Goal: Task Accomplishment & Management: Use online tool/utility

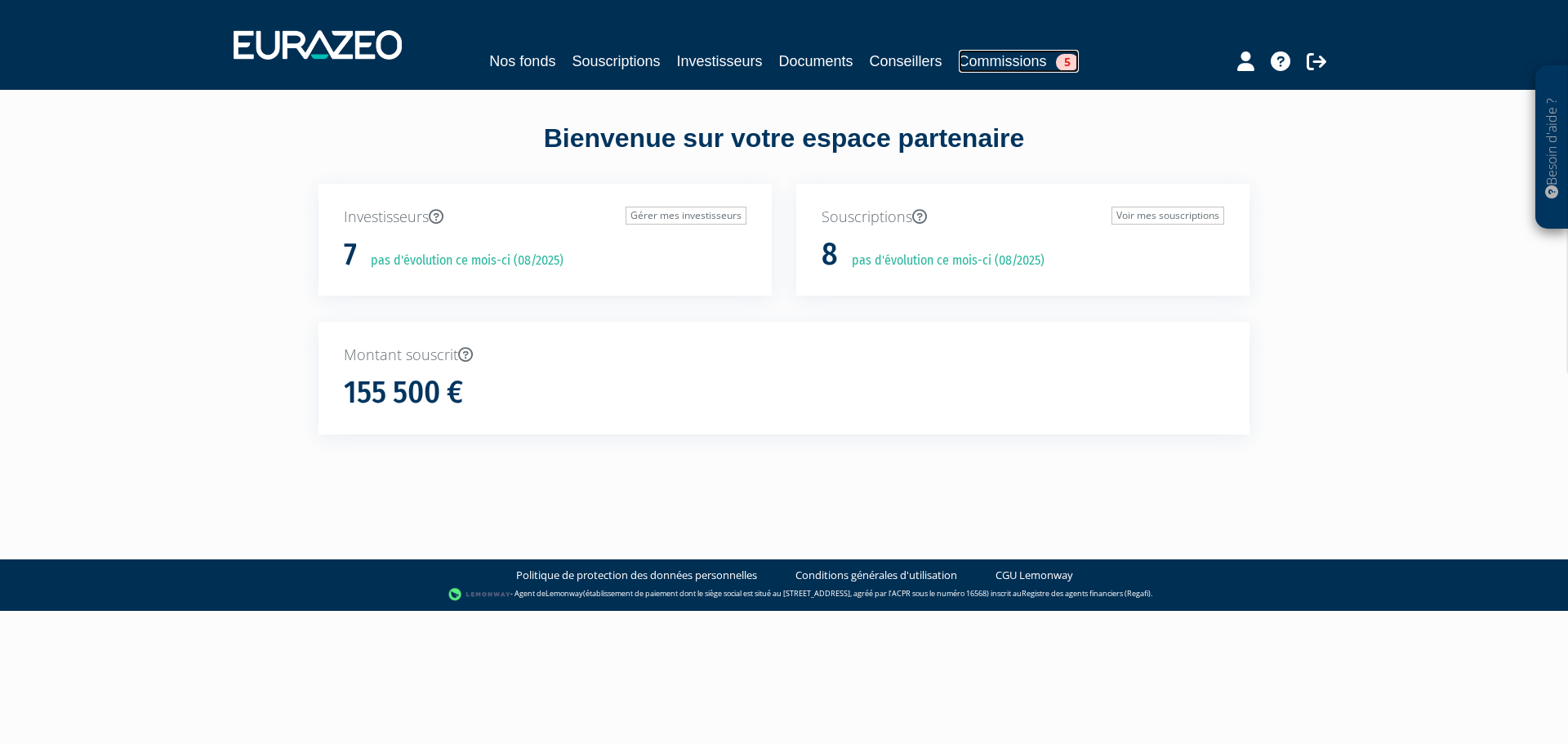
click at [994, 58] on link "Commissions 5" at bounding box center [1018, 61] width 120 height 23
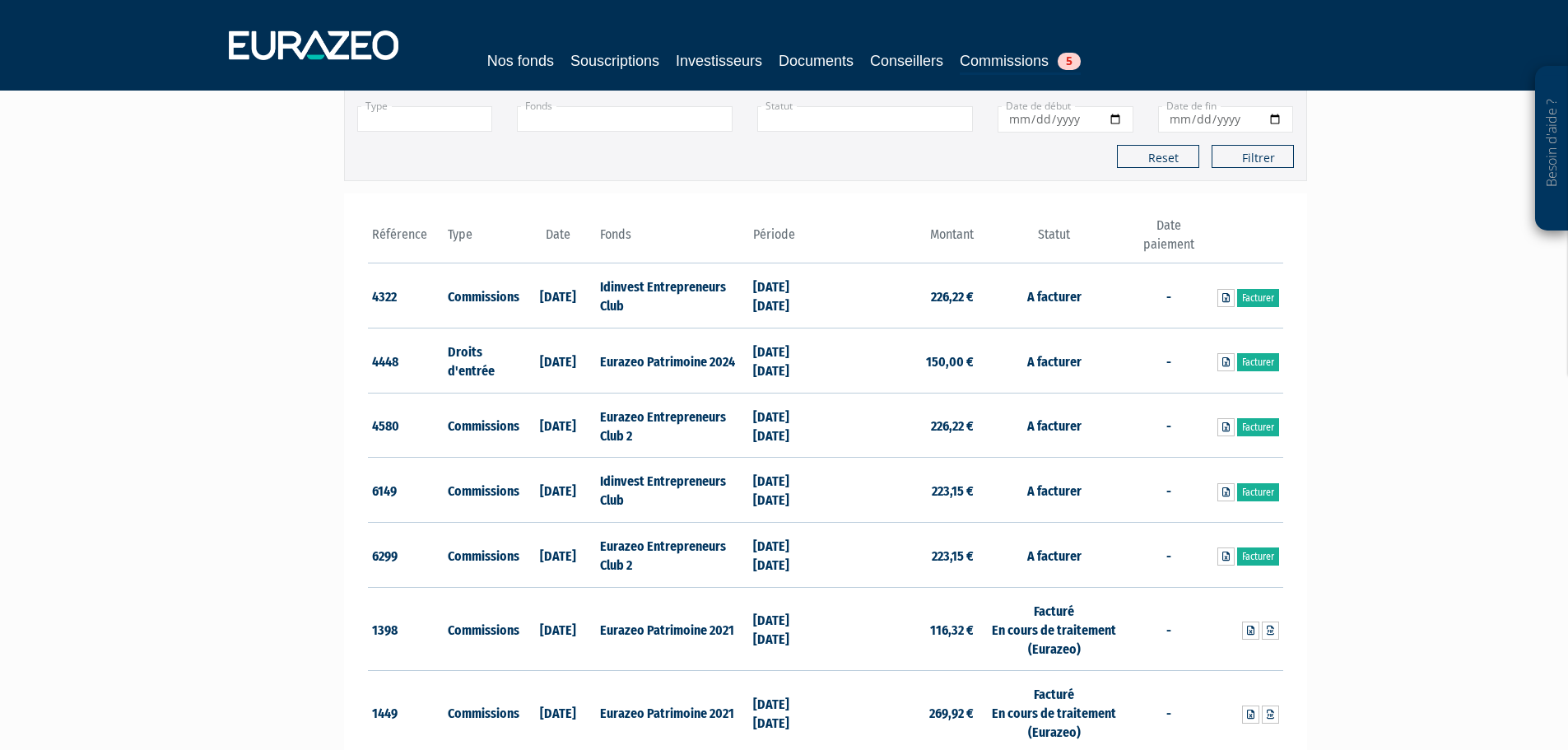
scroll to position [247, 0]
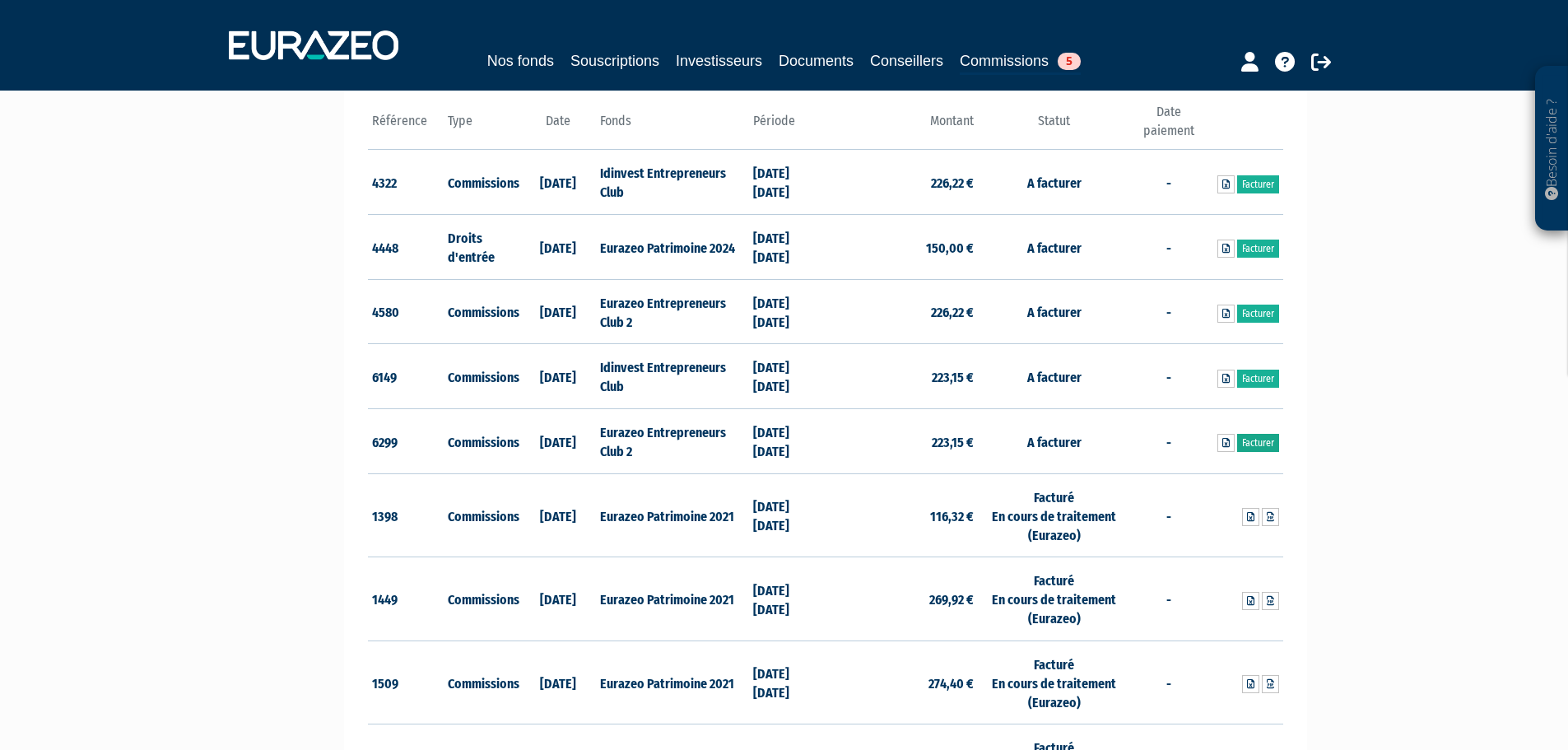
click at [1268, 440] on link "Facturer" at bounding box center [1258, 442] width 42 height 18
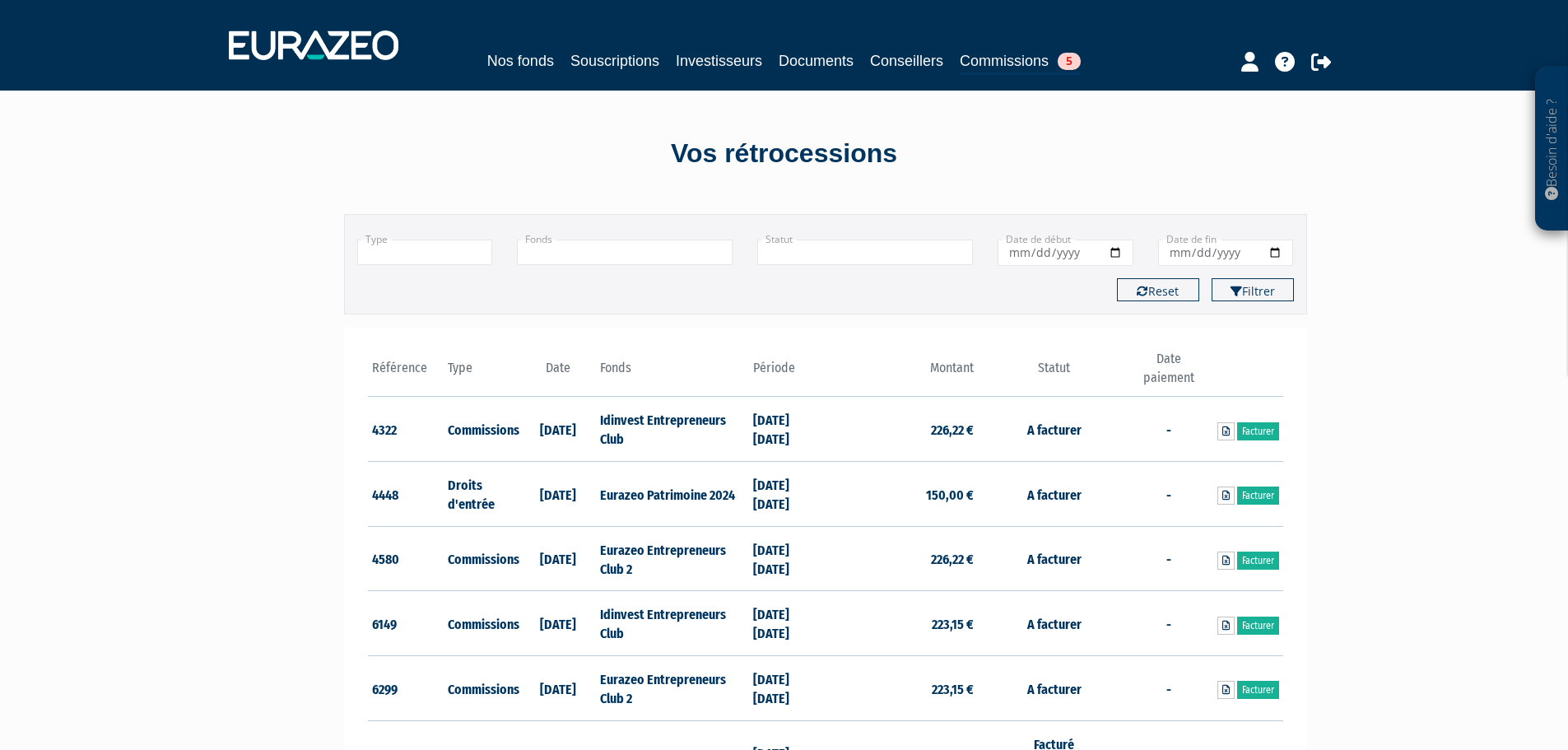
scroll to position [247, 0]
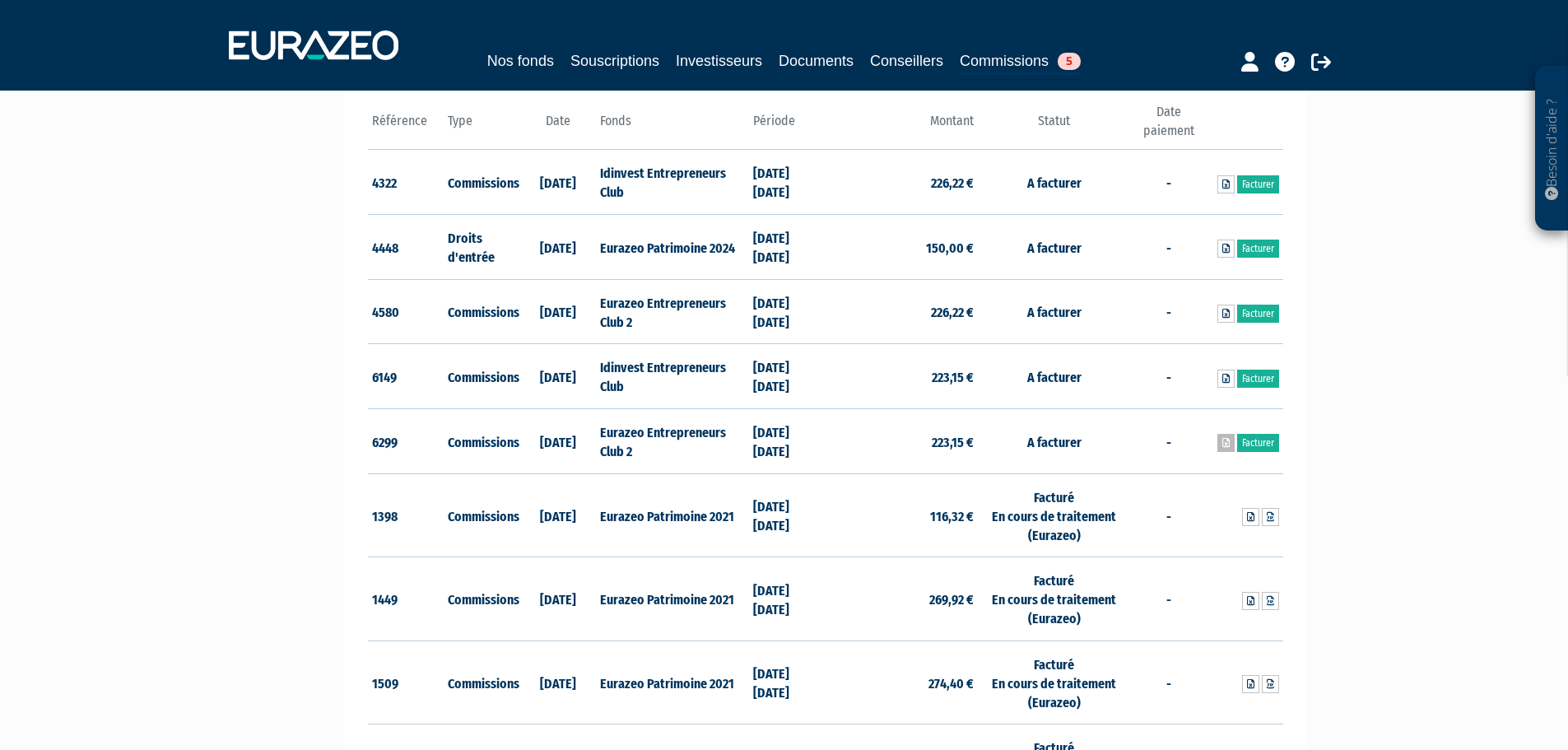
click at [1225, 445] on icon at bounding box center [1226, 443] width 8 height 10
click at [1223, 375] on icon at bounding box center [1226, 379] width 8 height 10
click at [1261, 439] on link "Facturer" at bounding box center [1258, 442] width 42 height 18
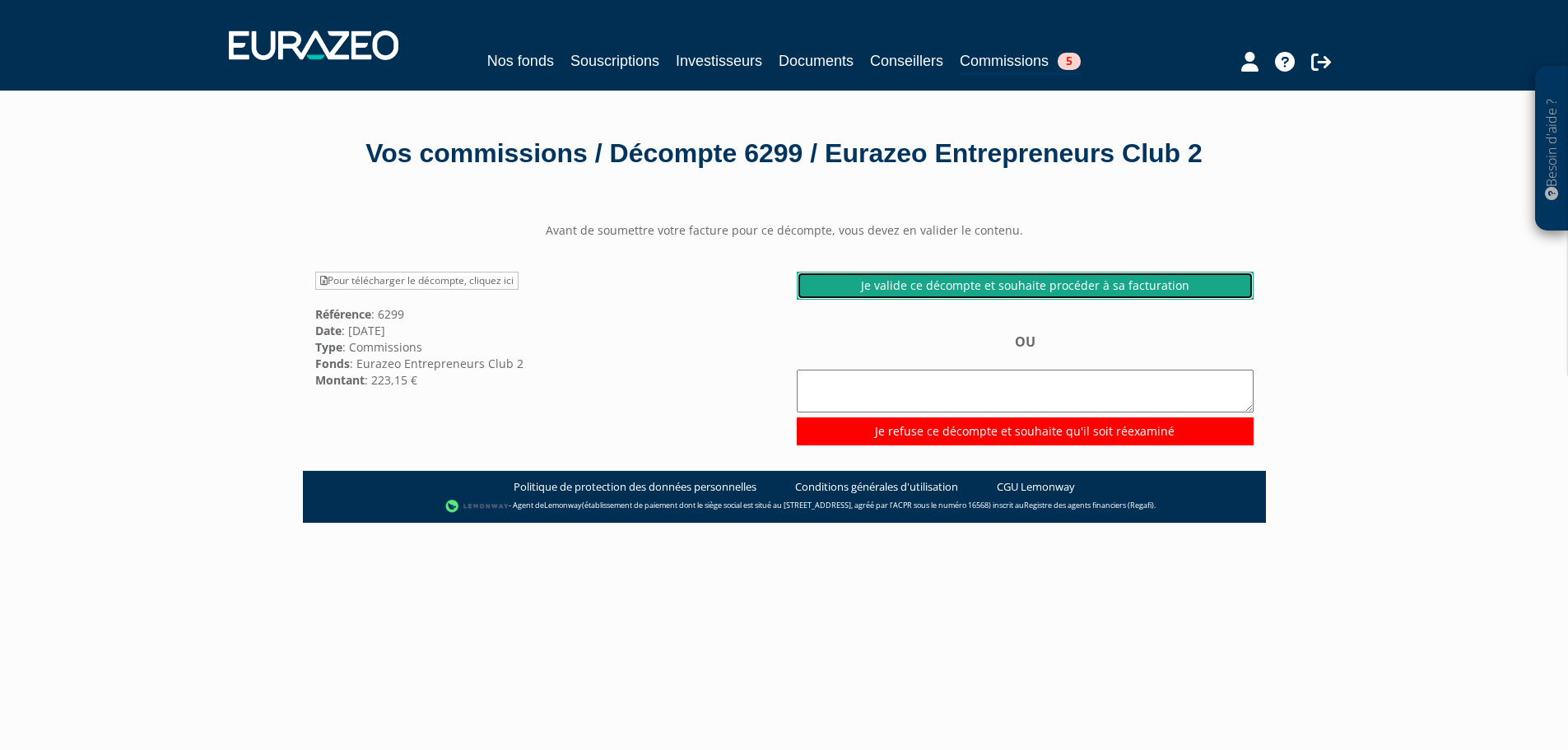
click at [987, 299] on link "Je valide ce décompte et souhaite procéder à sa facturation" at bounding box center [1025, 285] width 457 height 28
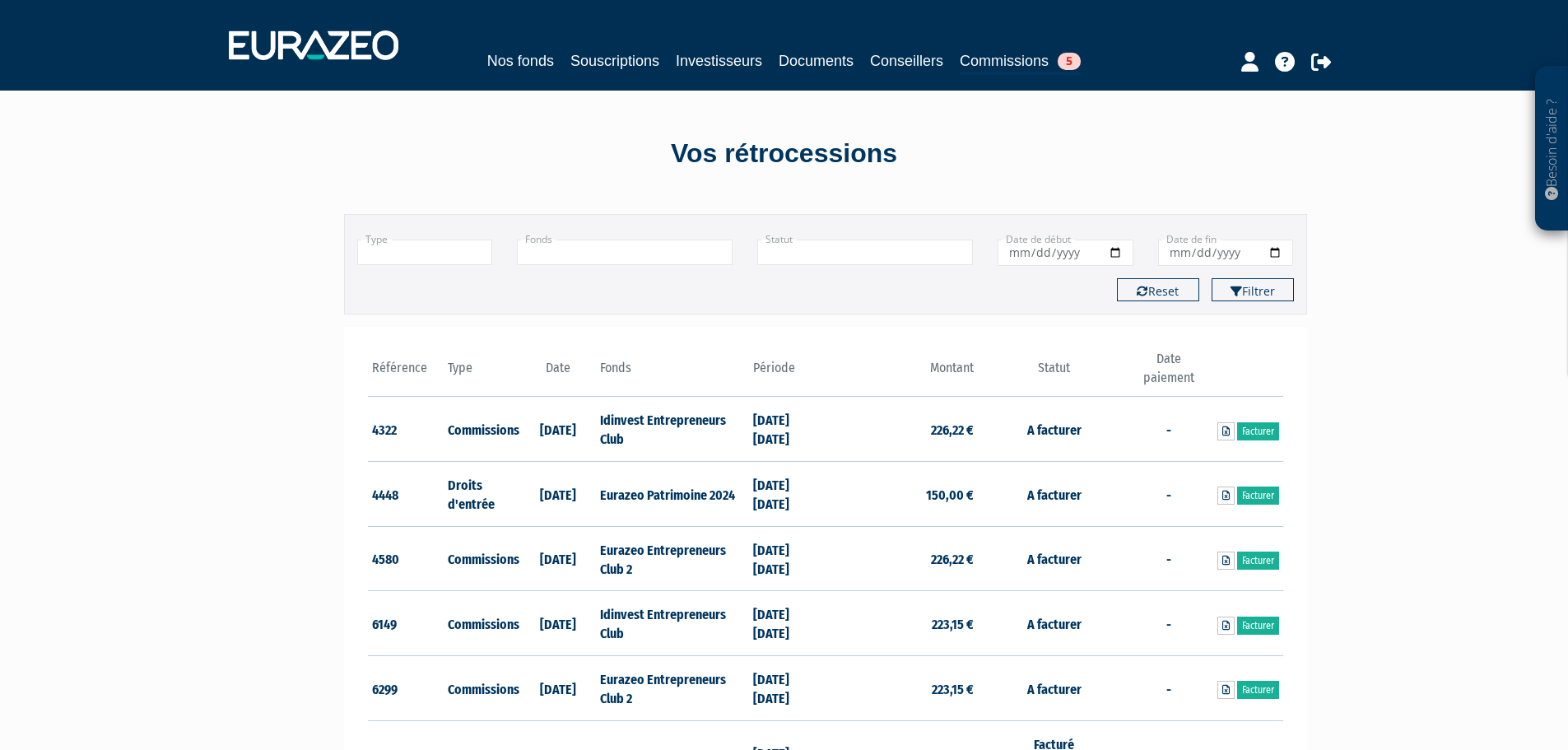
scroll to position [247, 0]
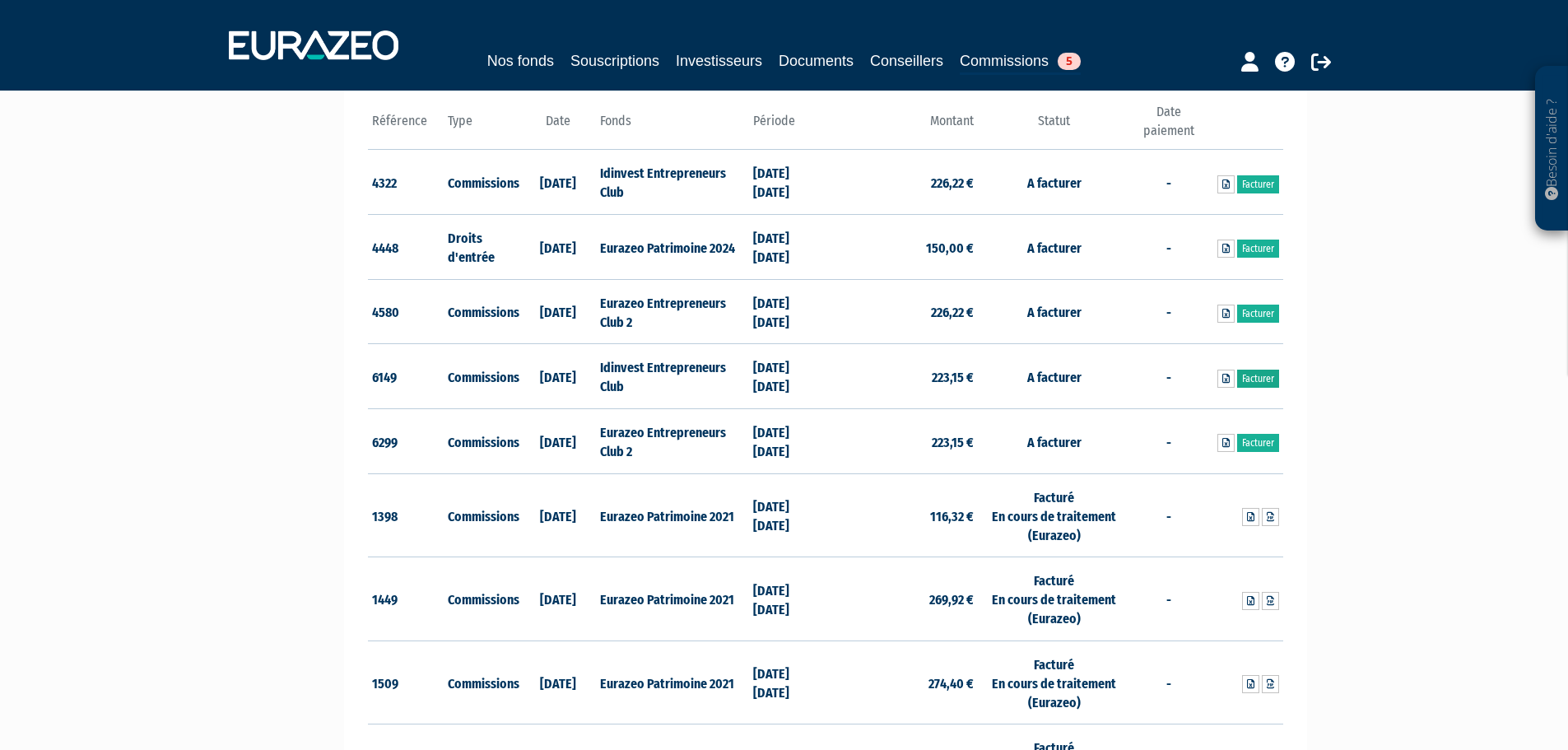
click at [1251, 374] on link "Facturer" at bounding box center [1258, 378] width 42 height 18
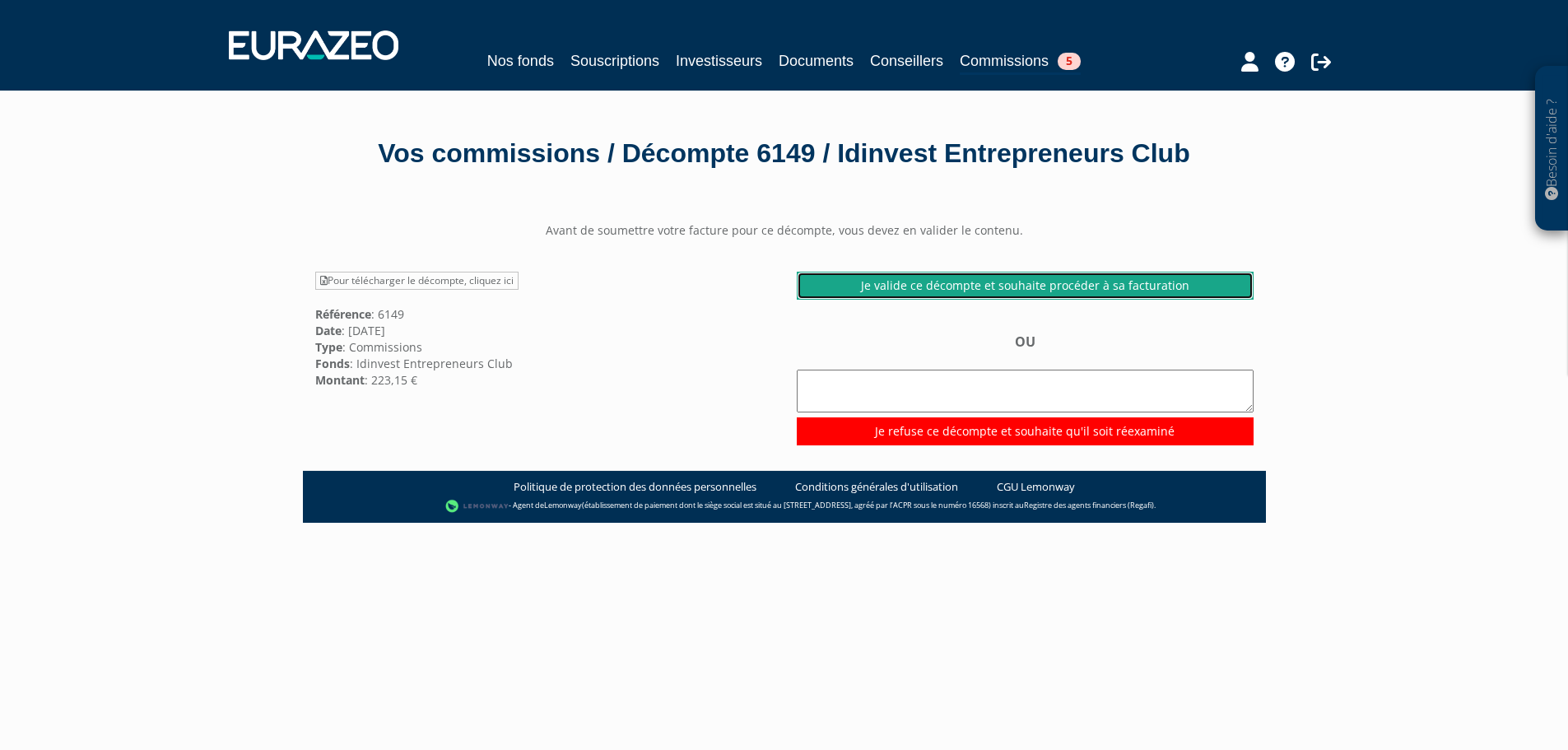
click at [938, 283] on link "Je valide ce décompte et souhaite procéder à sa facturation" at bounding box center [1025, 285] width 457 height 28
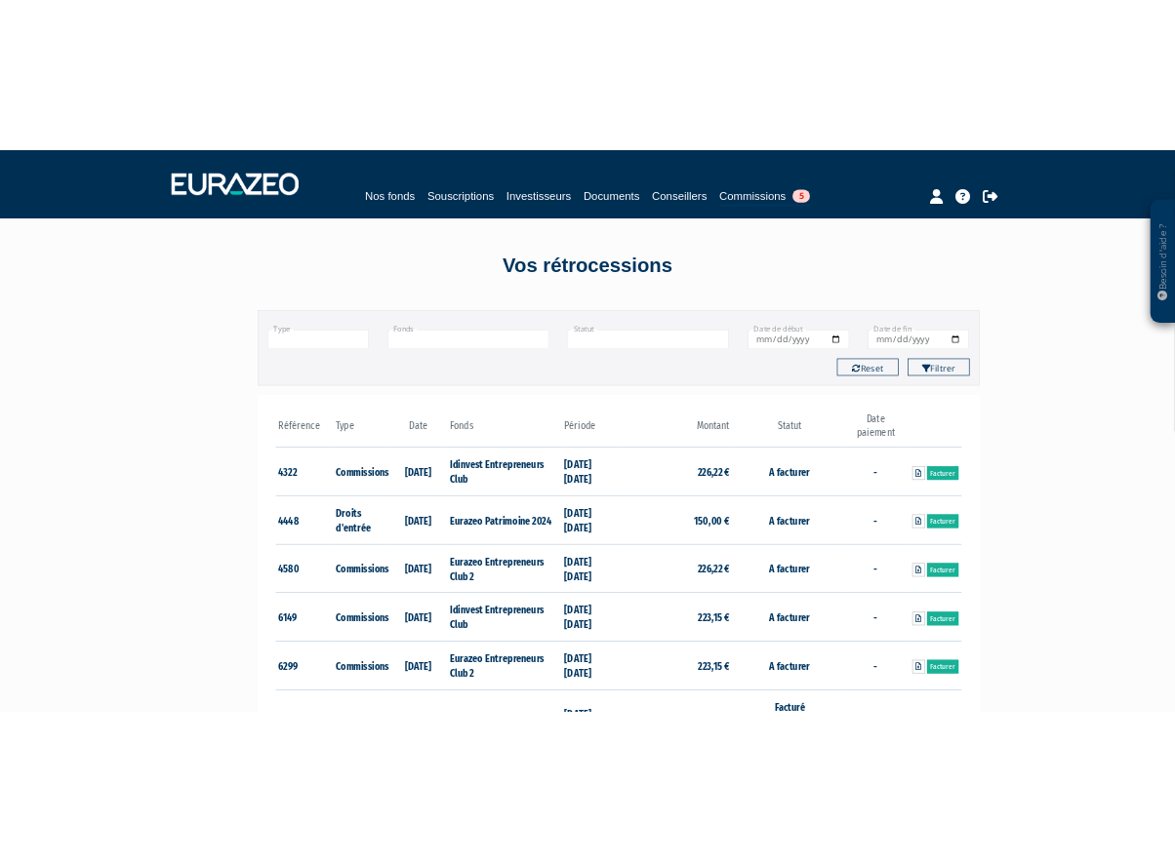
scroll to position [293, 0]
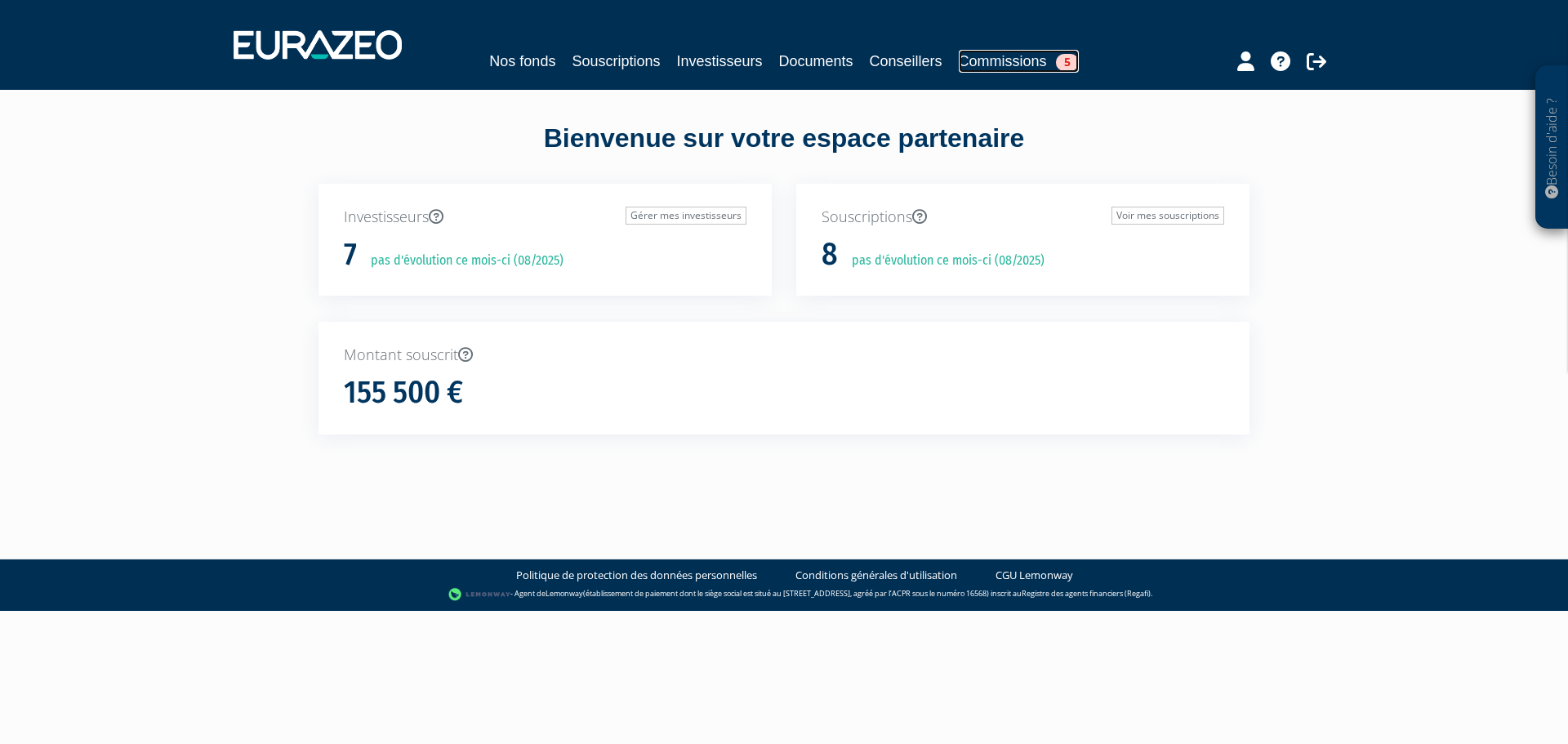
click at [995, 63] on link "Commissions 5" at bounding box center [1018, 61] width 120 height 23
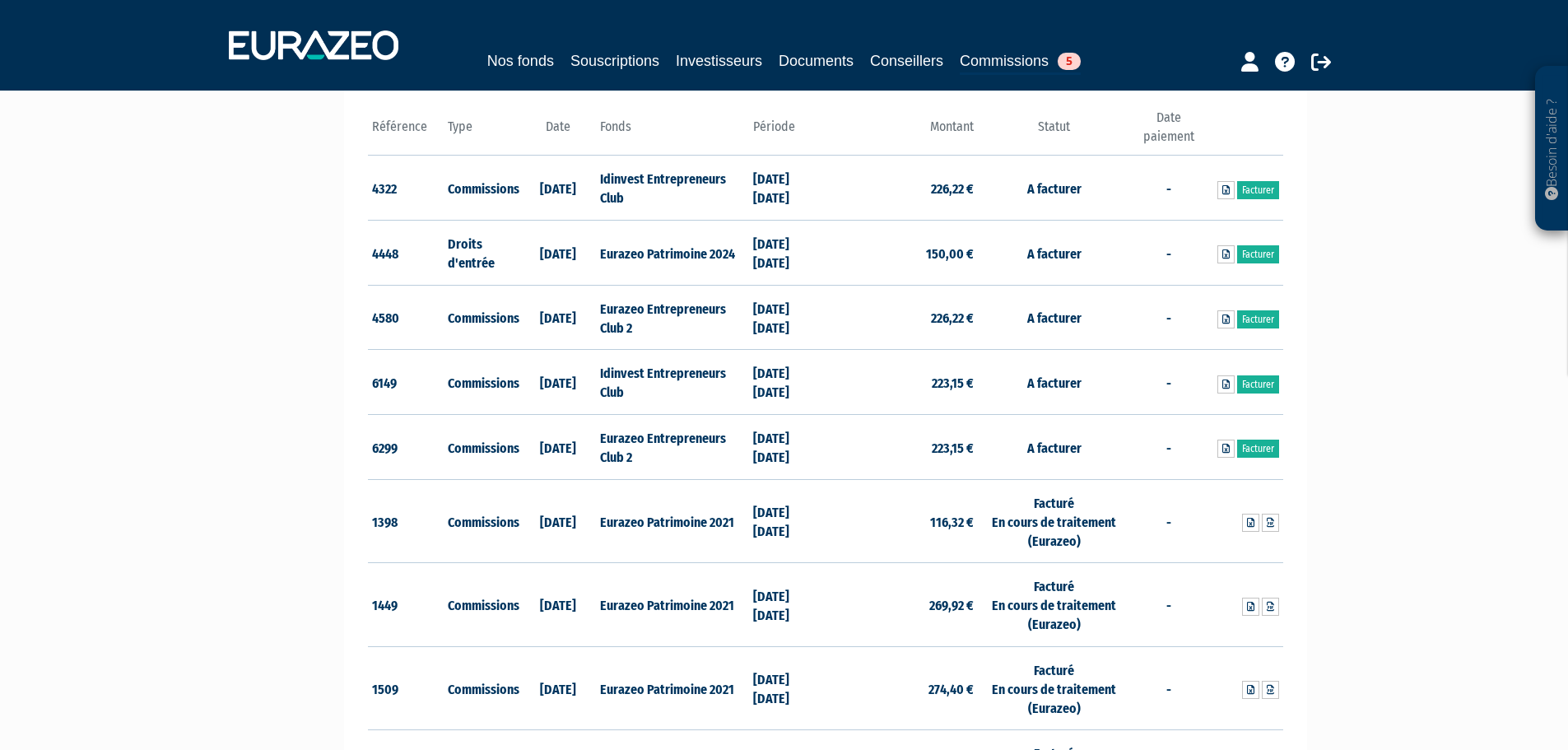
scroll to position [247, 0]
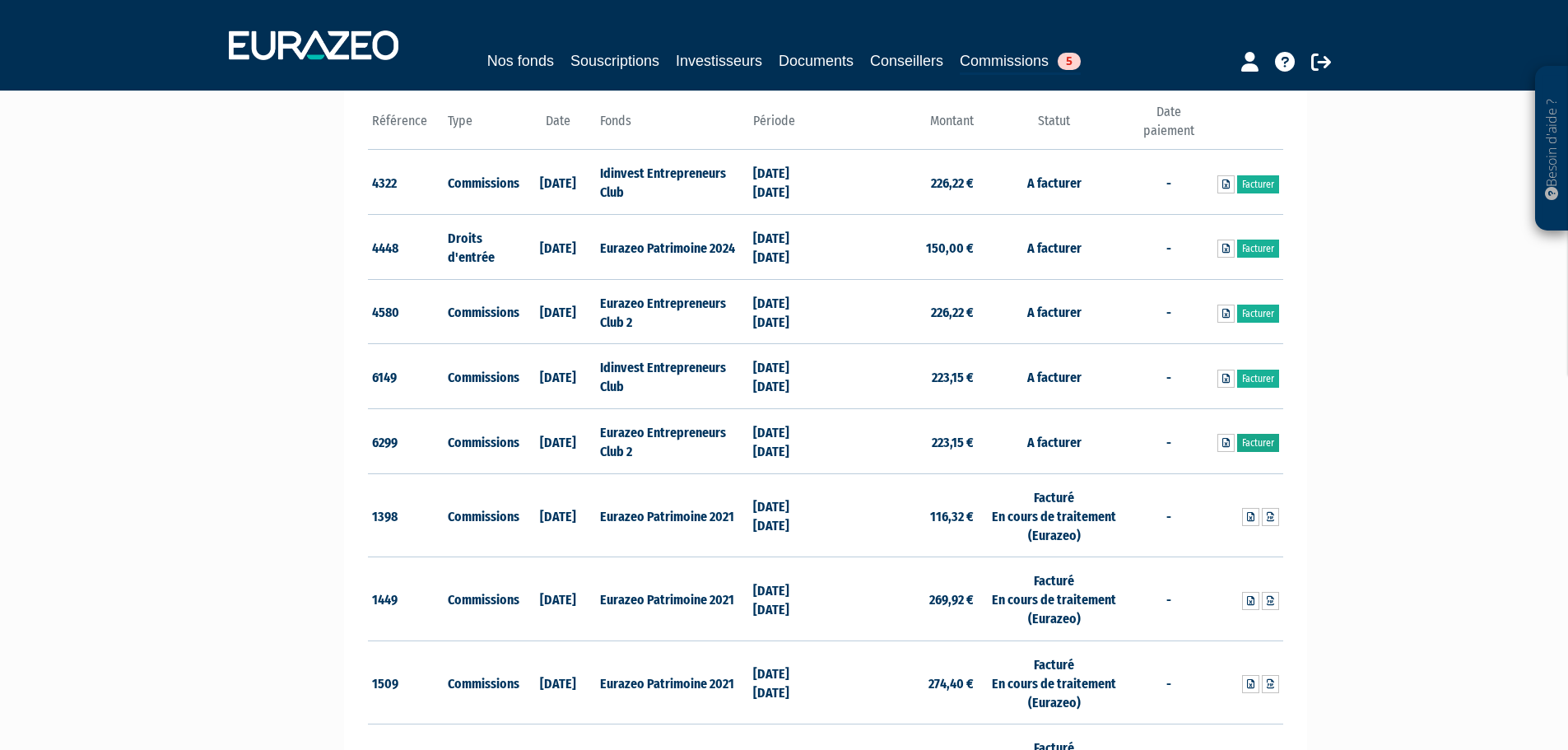
click at [1262, 445] on link "Facturer" at bounding box center [1258, 442] width 42 height 18
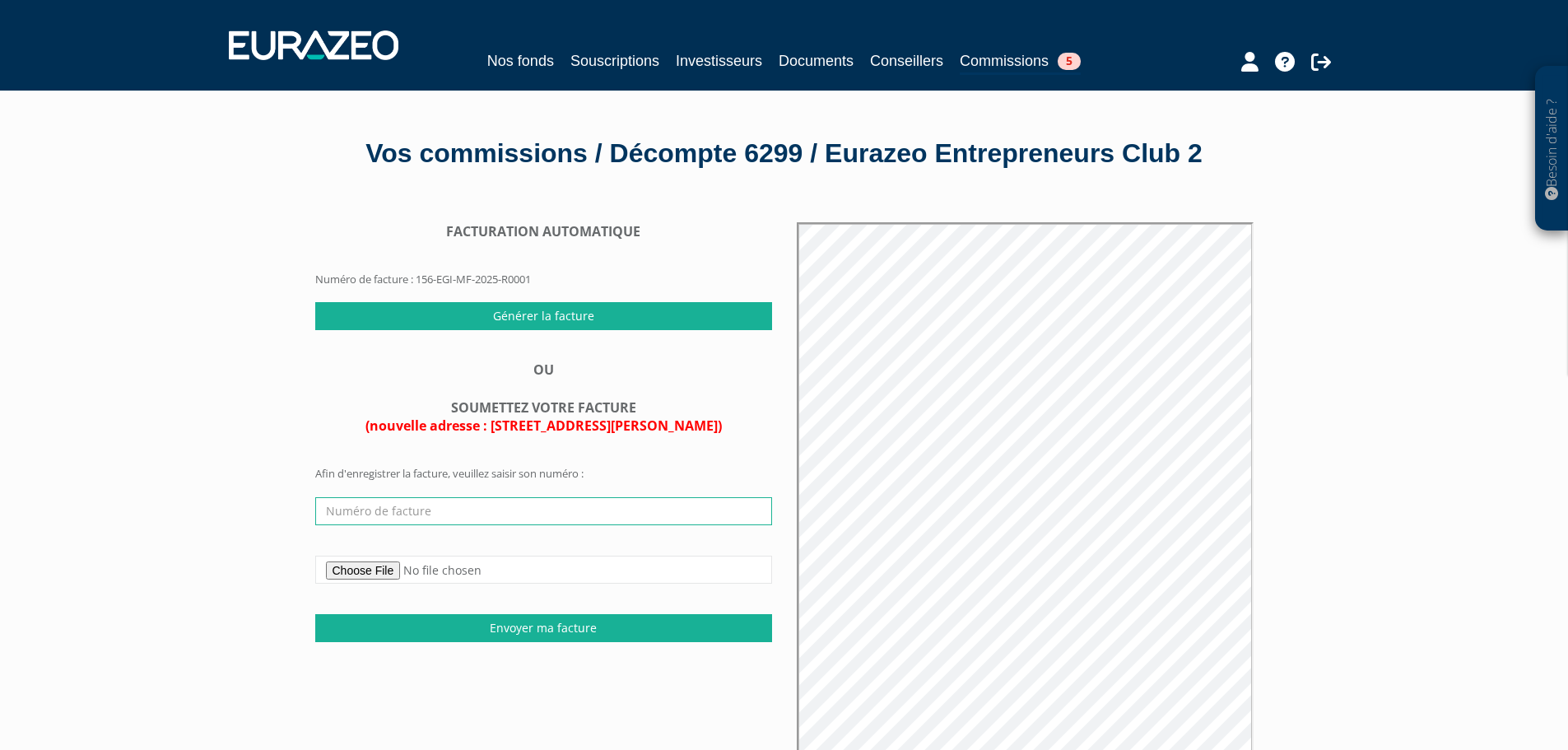
click at [356, 525] on input "text" at bounding box center [543, 510] width 457 height 28
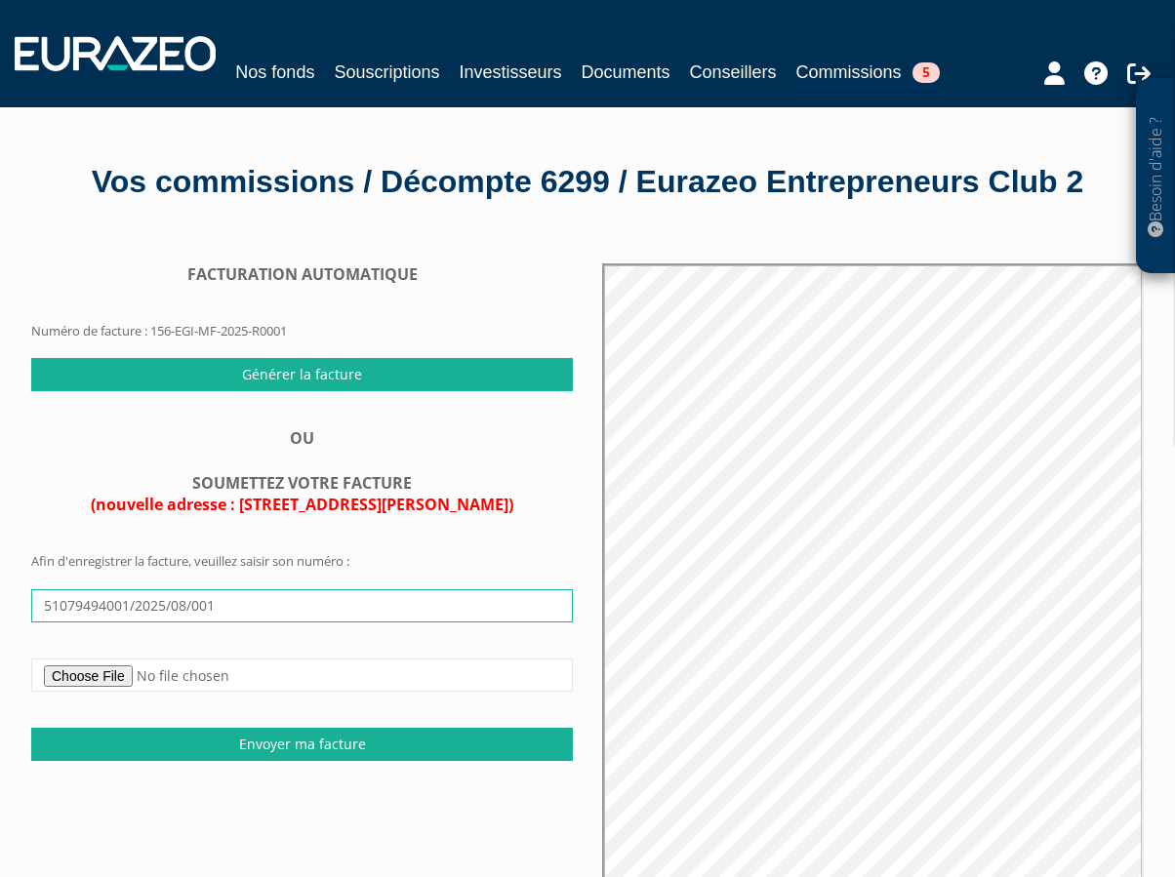
type input "51079494001/2025/08/001"
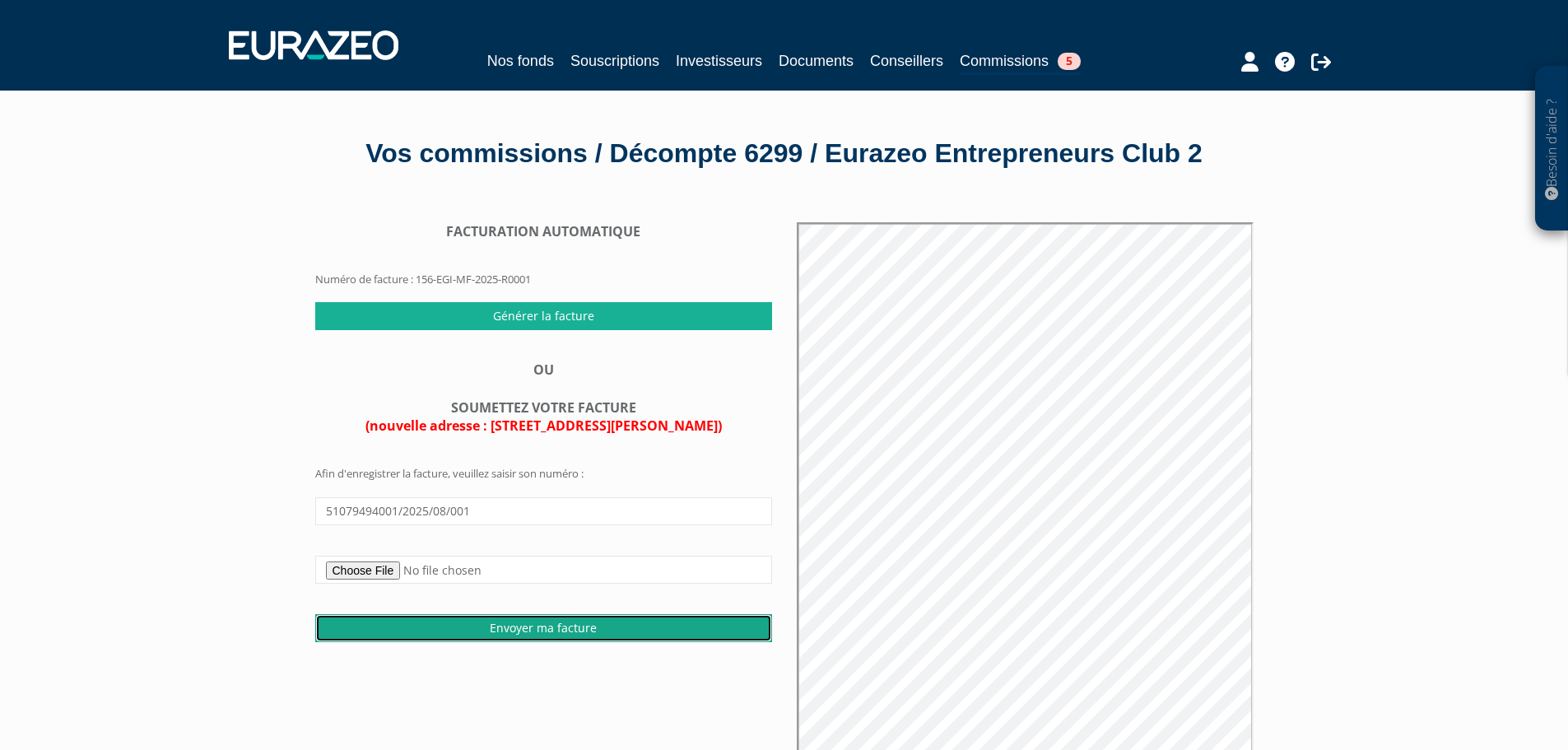
click at [524, 642] on input "Envoyer ma facture" at bounding box center [543, 628] width 457 height 28
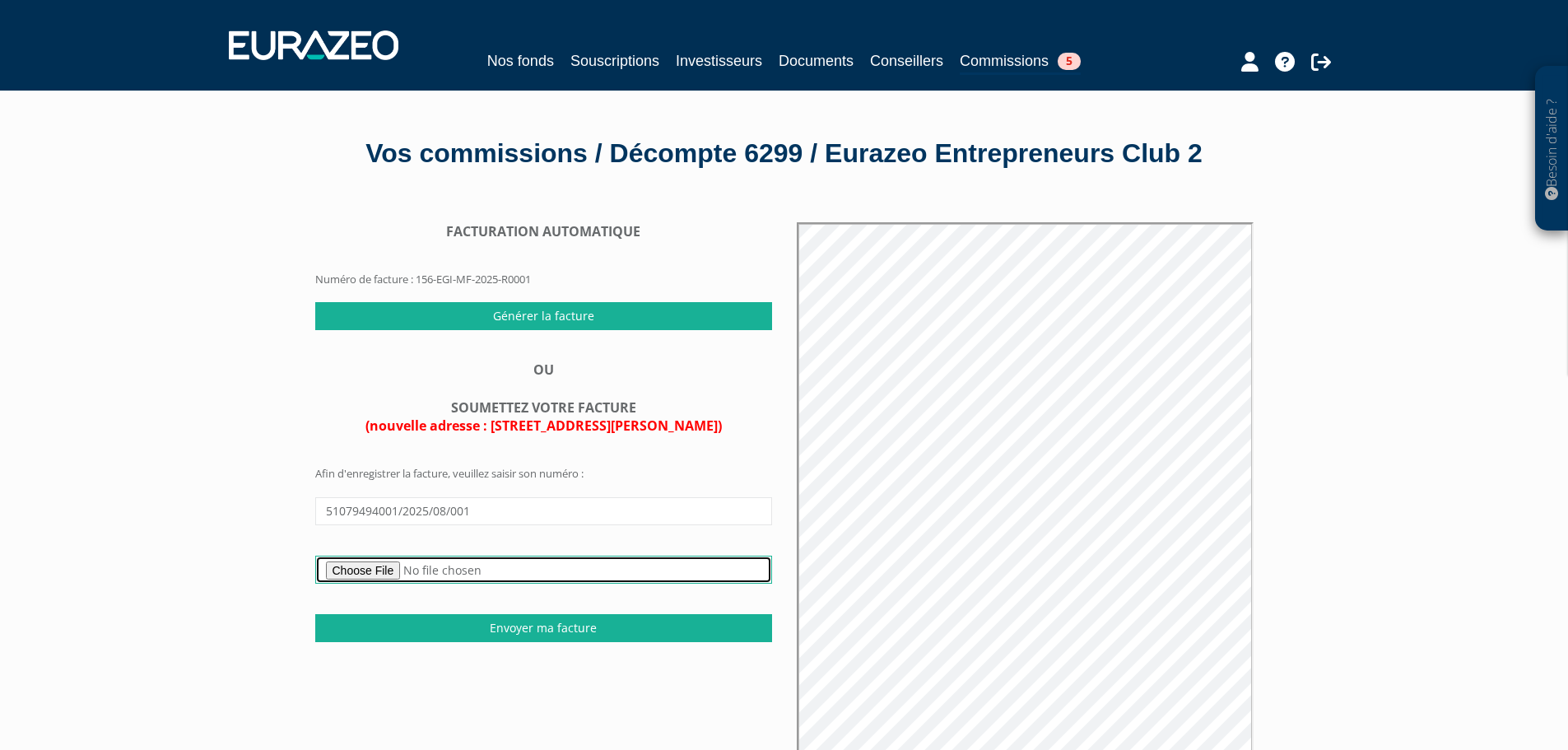
click at [400, 584] on input "file" at bounding box center [543, 569] width 457 height 28
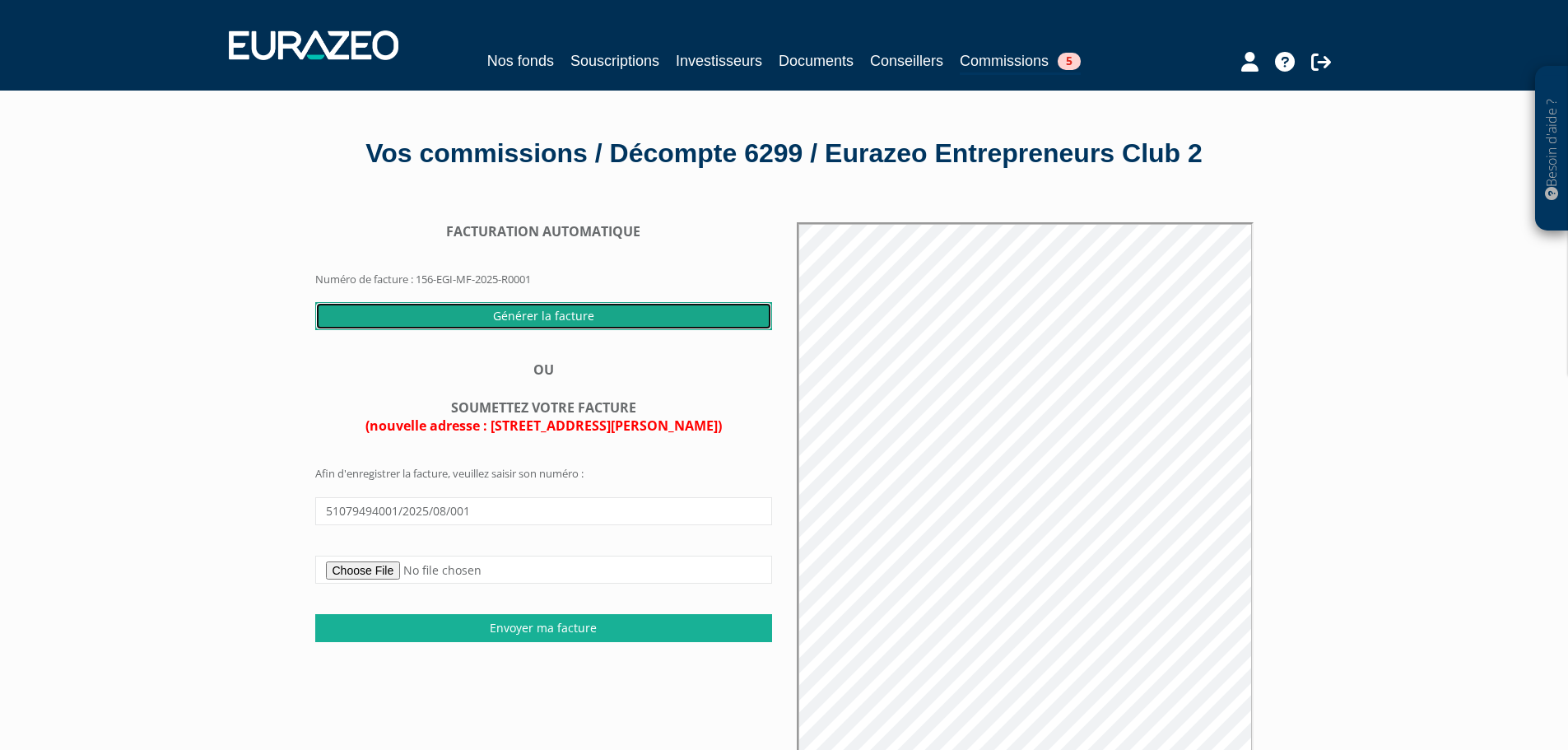
click at [610, 330] on input "Générer la facture" at bounding box center [543, 316] width 457 height 28
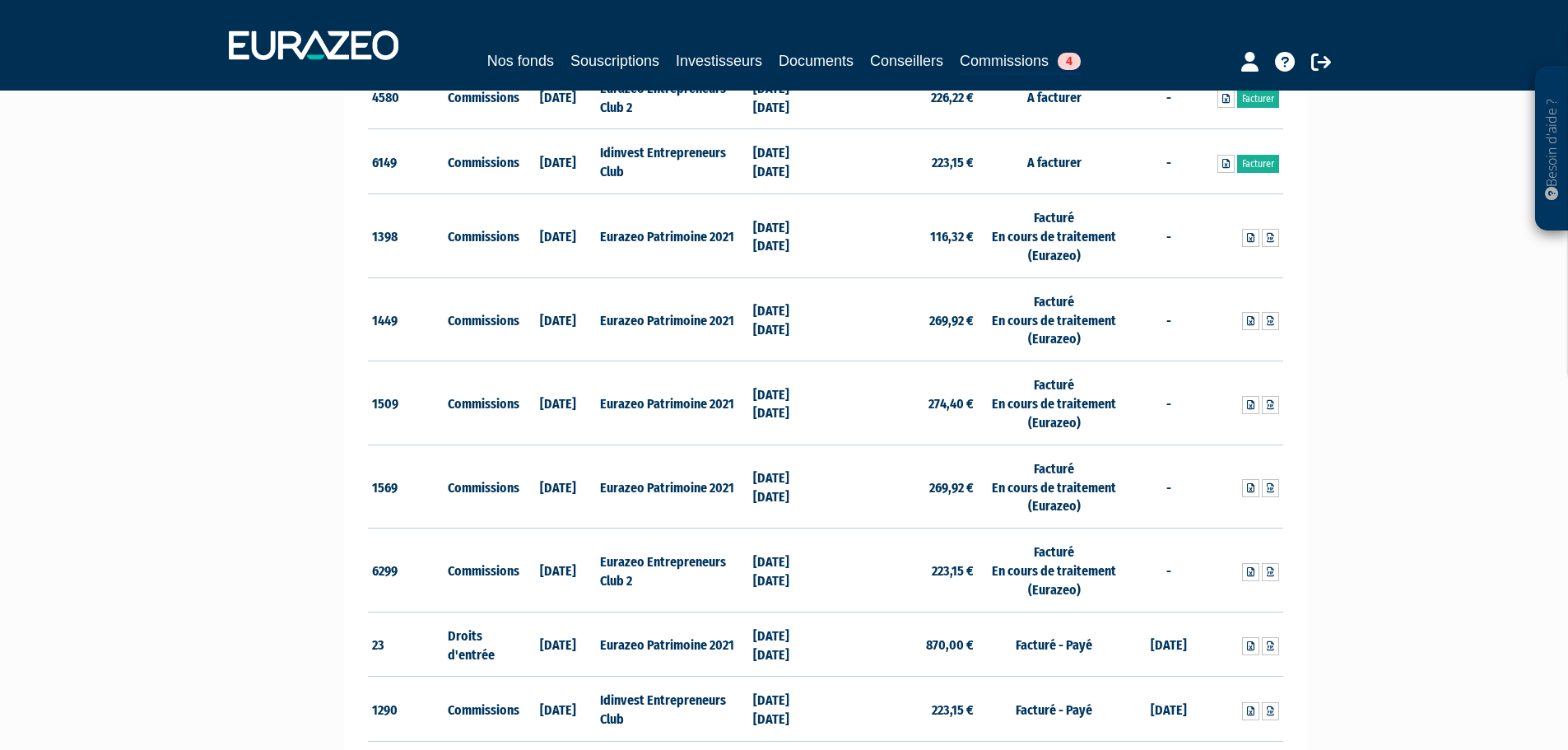
scroll to position [576, 0]
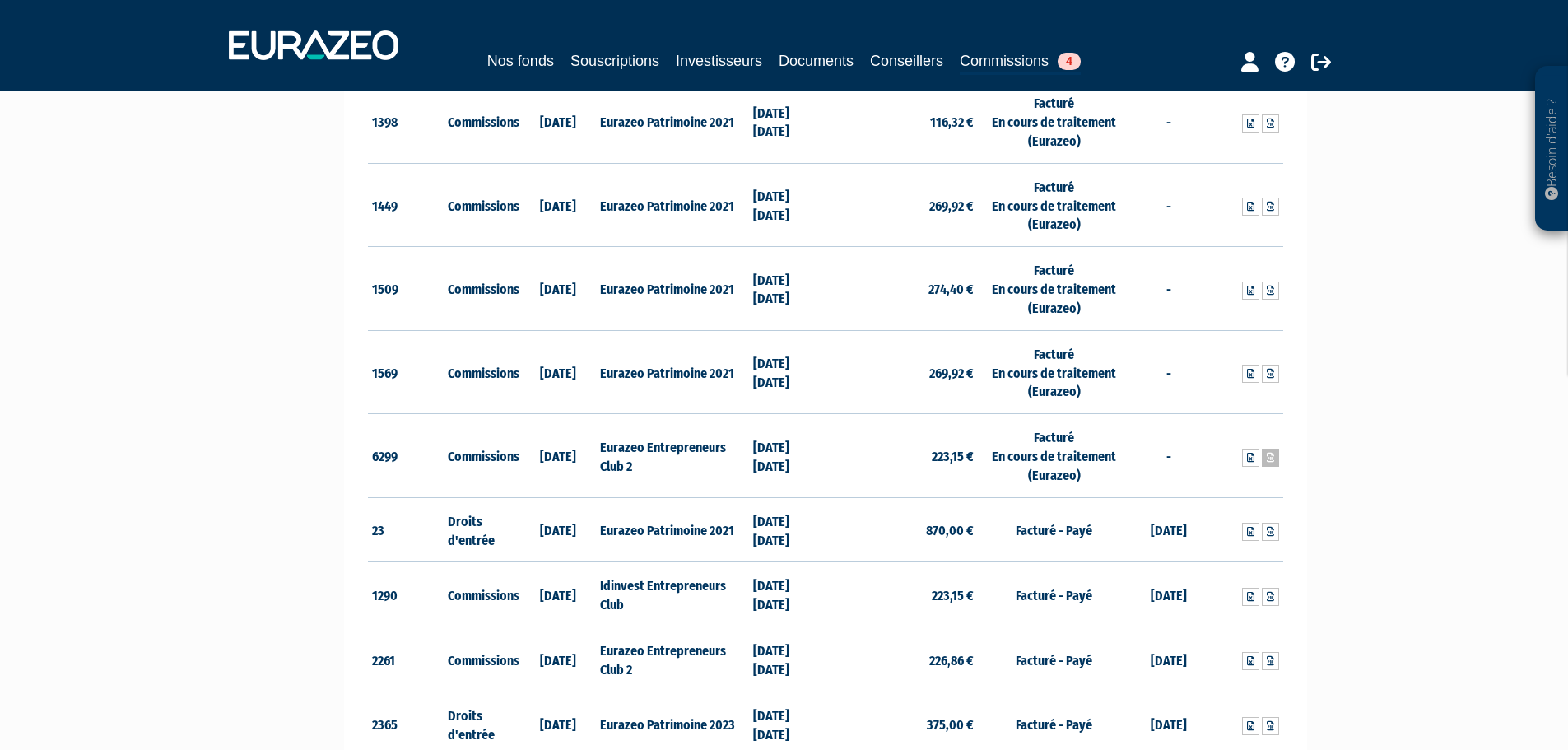
click at [1267, 453] on icon at bounding box center [1270, 458] width 8 height 10
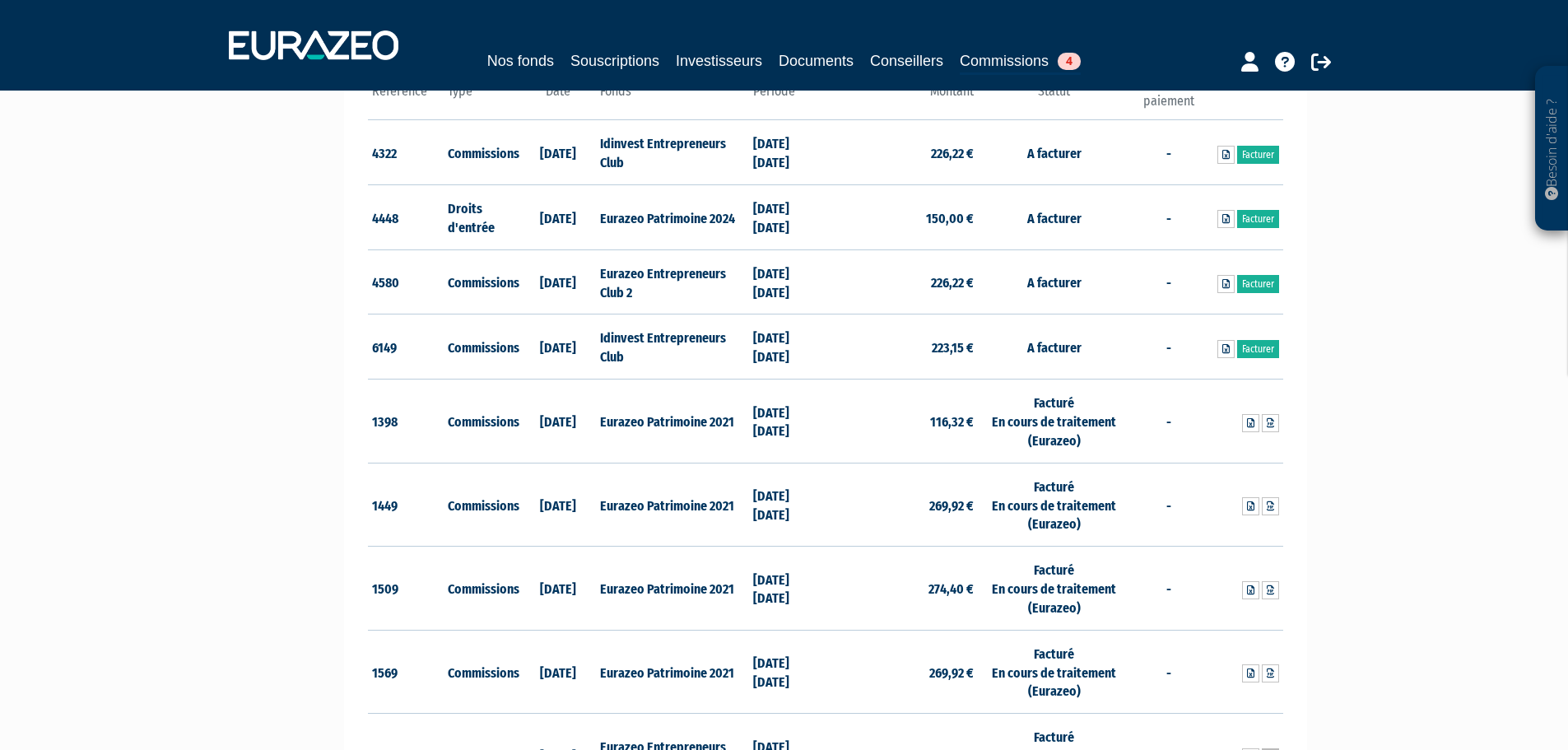
scroll to position [247, 0]
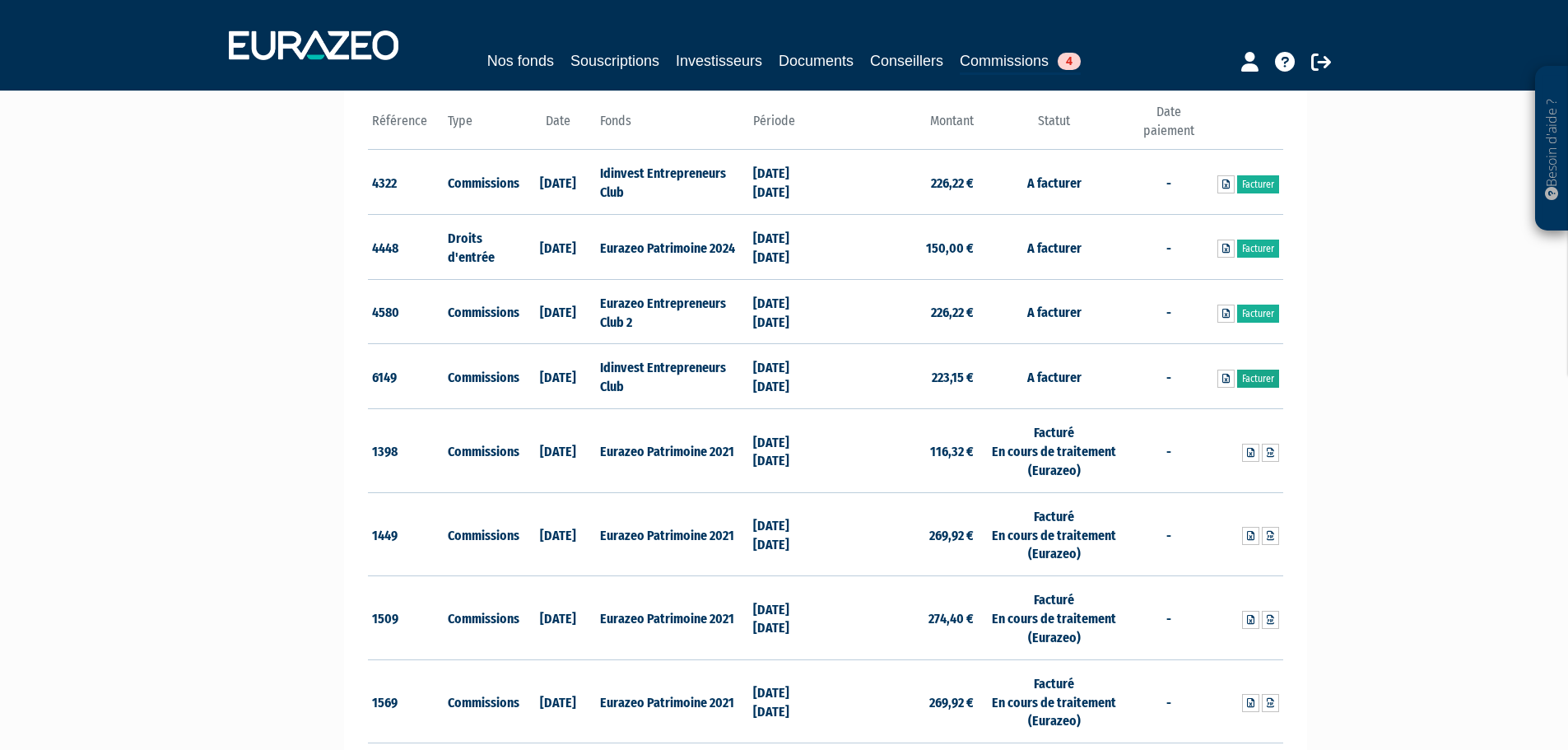
click at [1263, 377] on link "Facturer" at bounding box center [1258, 378] width 42 height 18
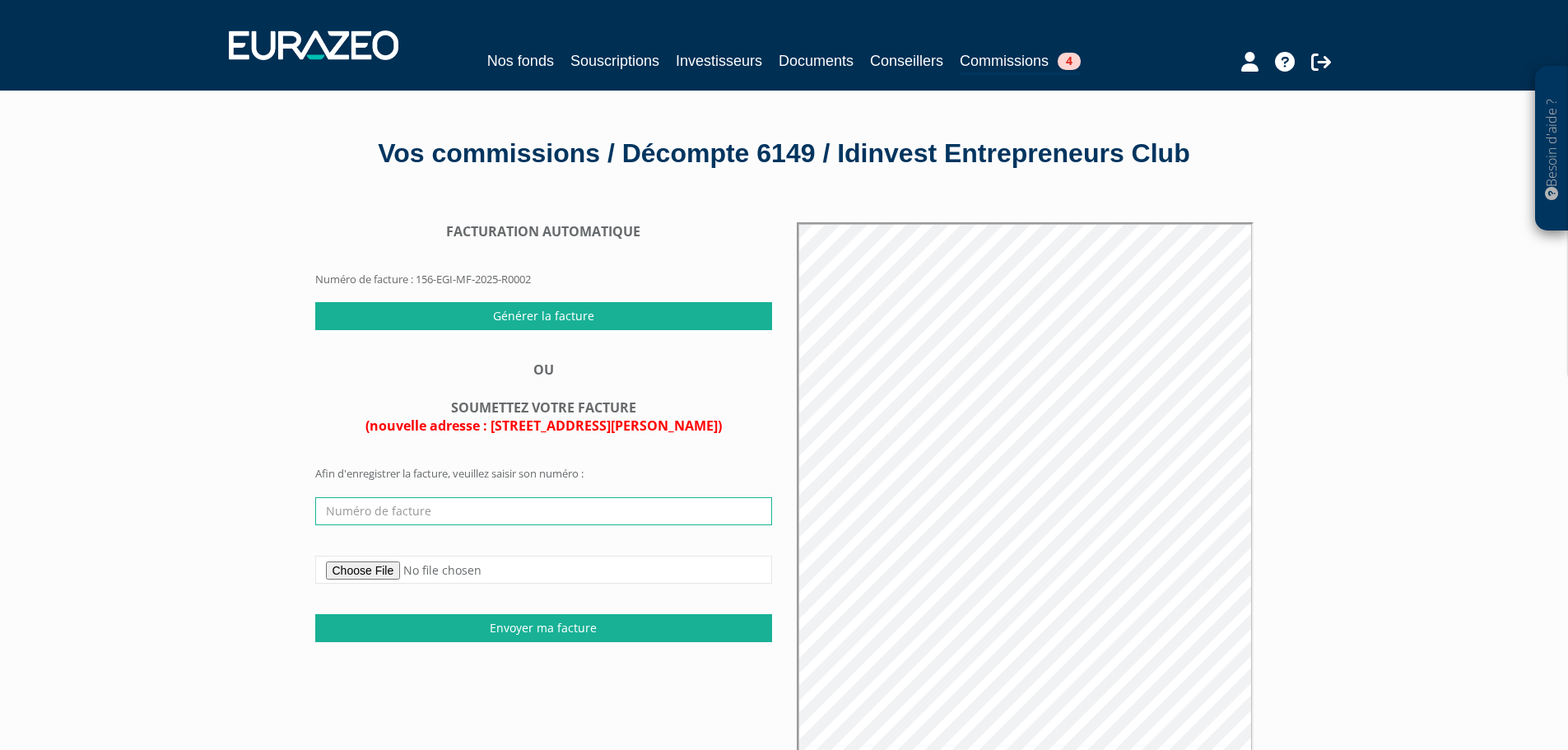
click at [566, 504] on input "text" at bounding box center [543, 510] width 457 height 28
type input "51079494001/2025/08/002"
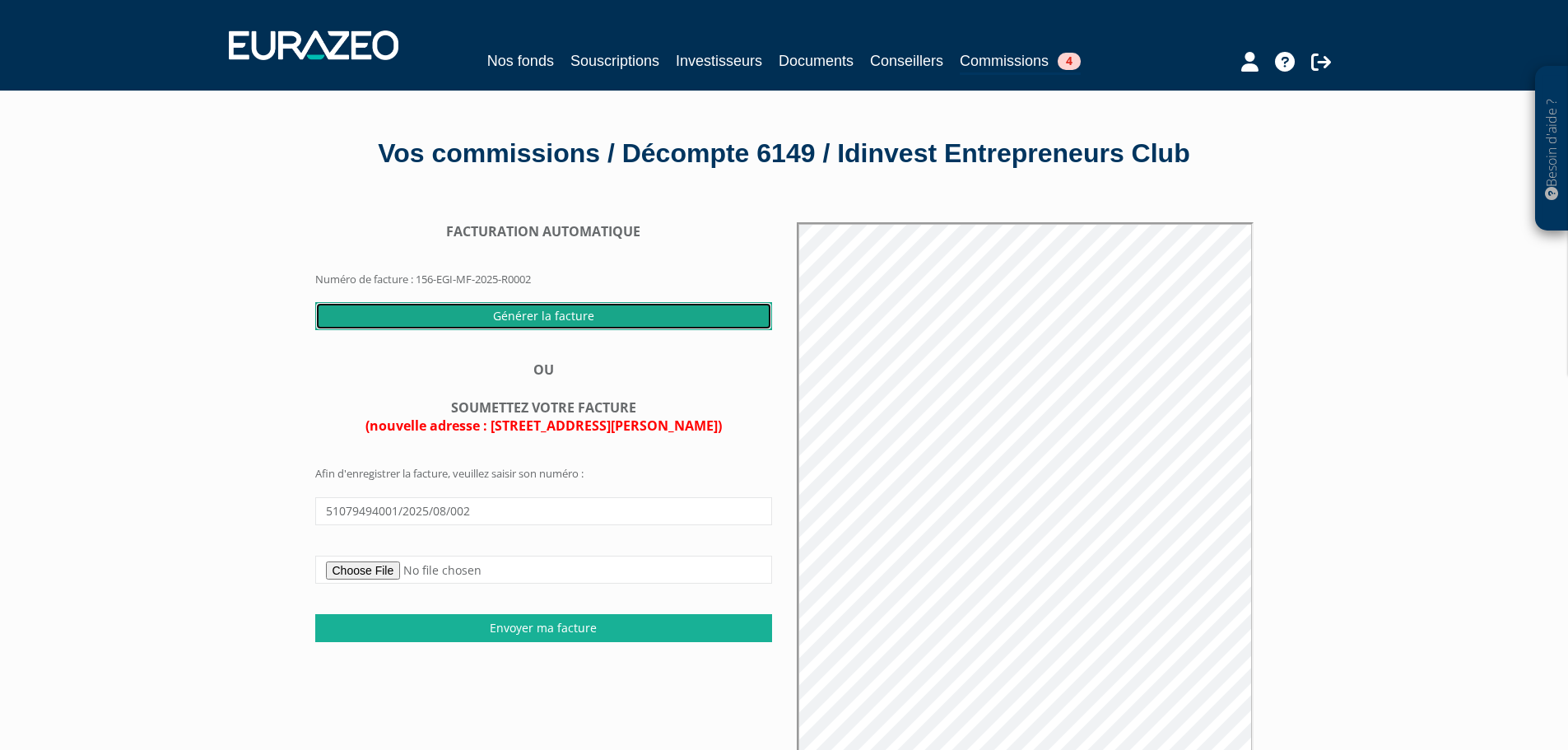
click at [610, 316] on input "Générer la facture" at bounding box center [543, 316] width 457 height 28
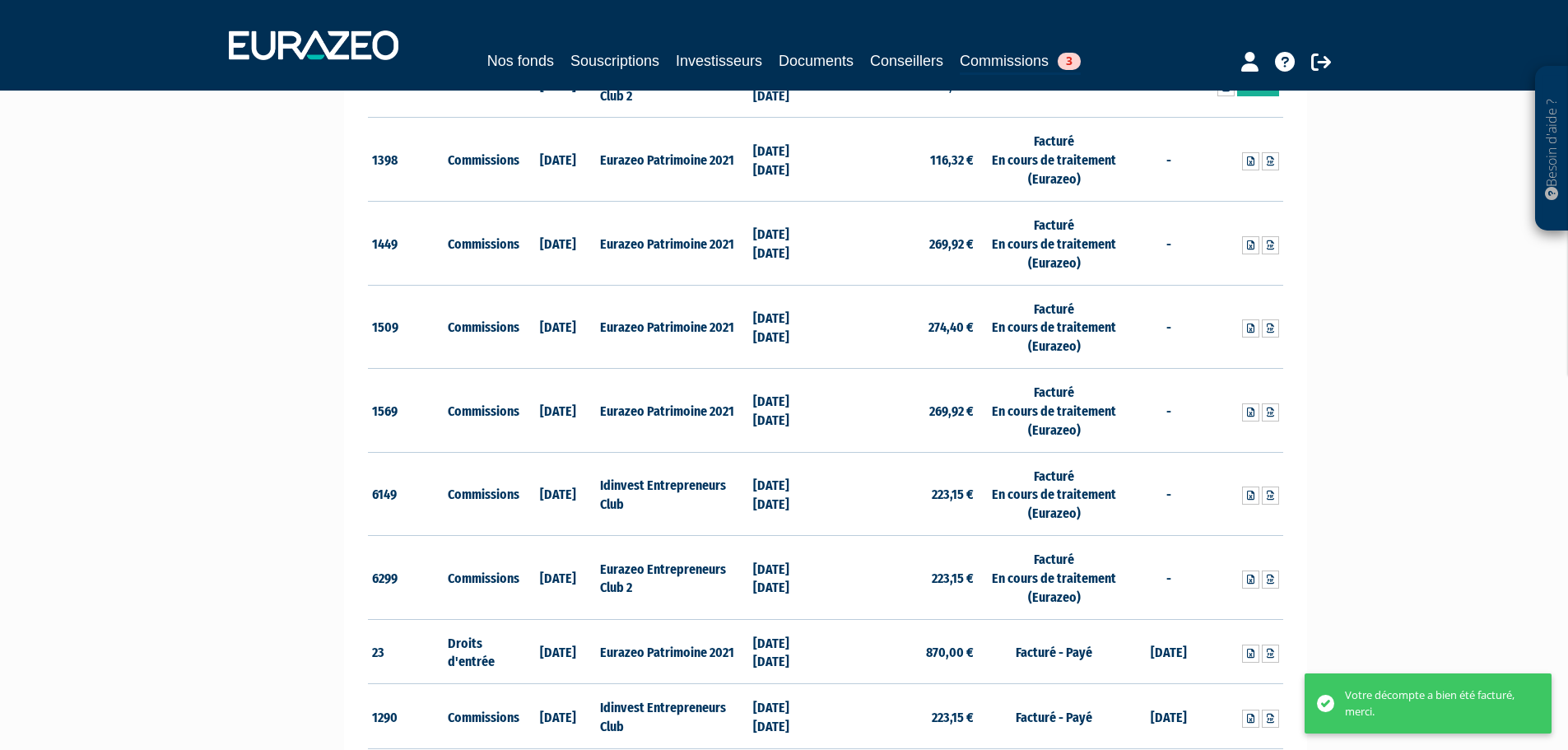
scroll to position [494, 0]
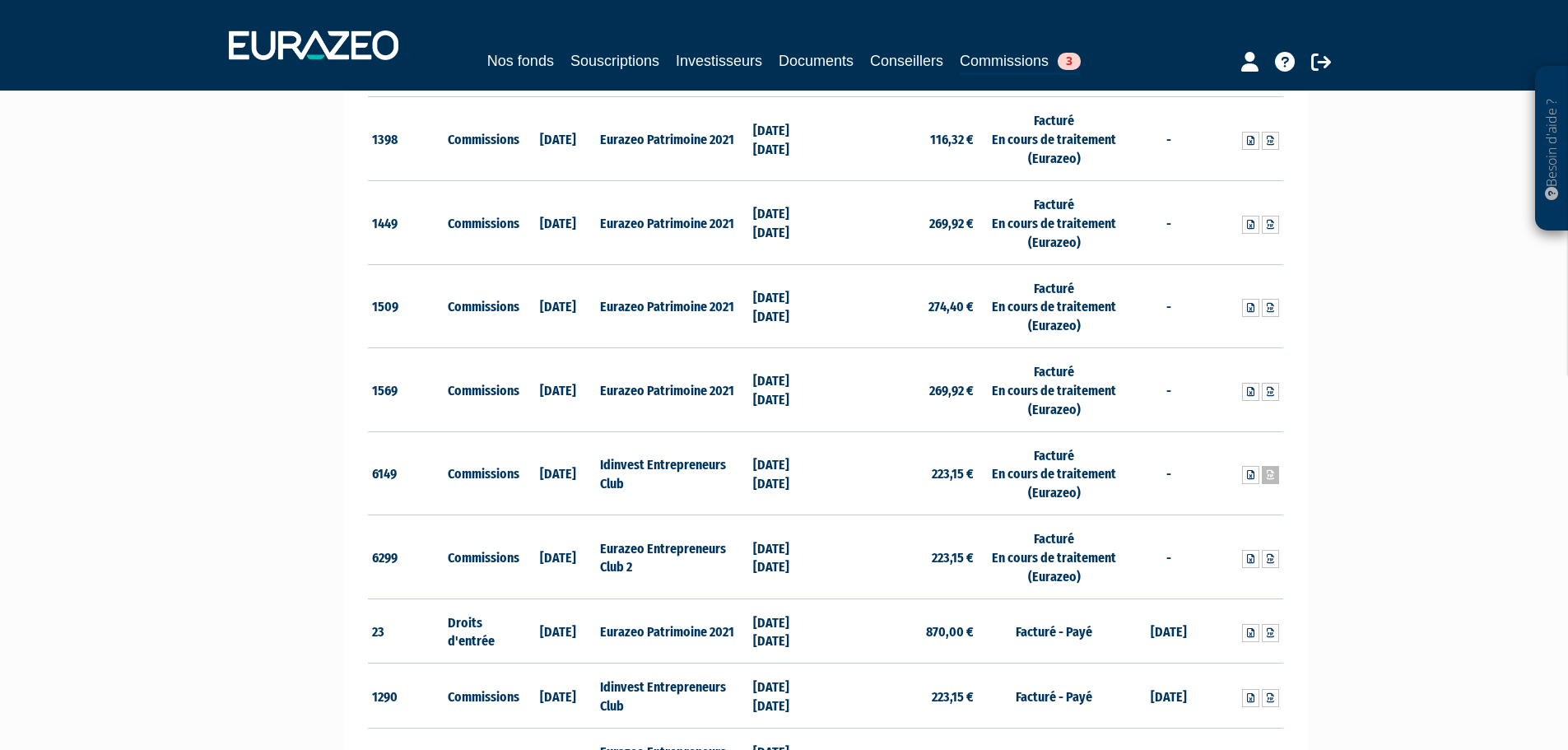
click at [1269, 472] on icon at bounding box center [1270, 475] width 8 height 10
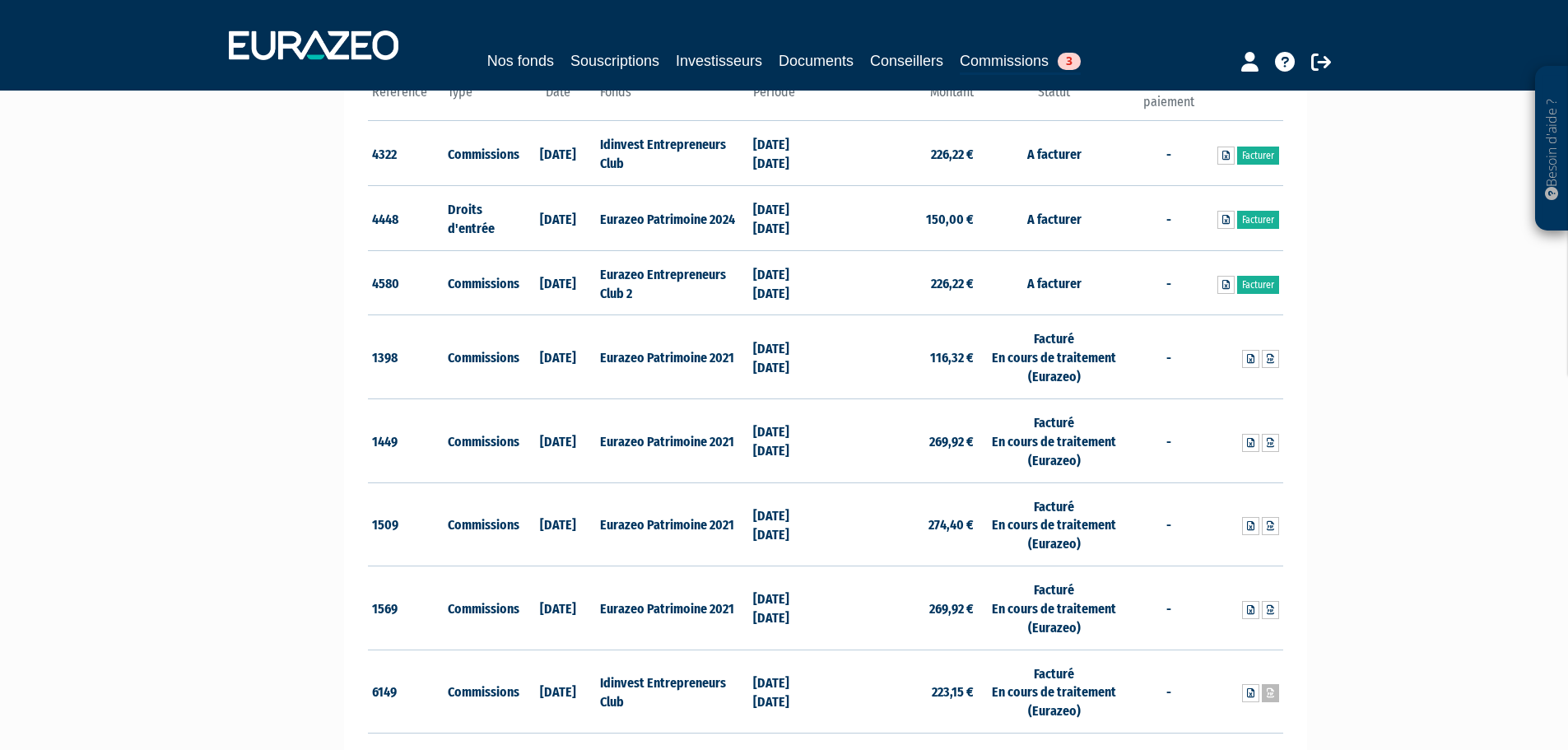
scroll to position [329, 0]
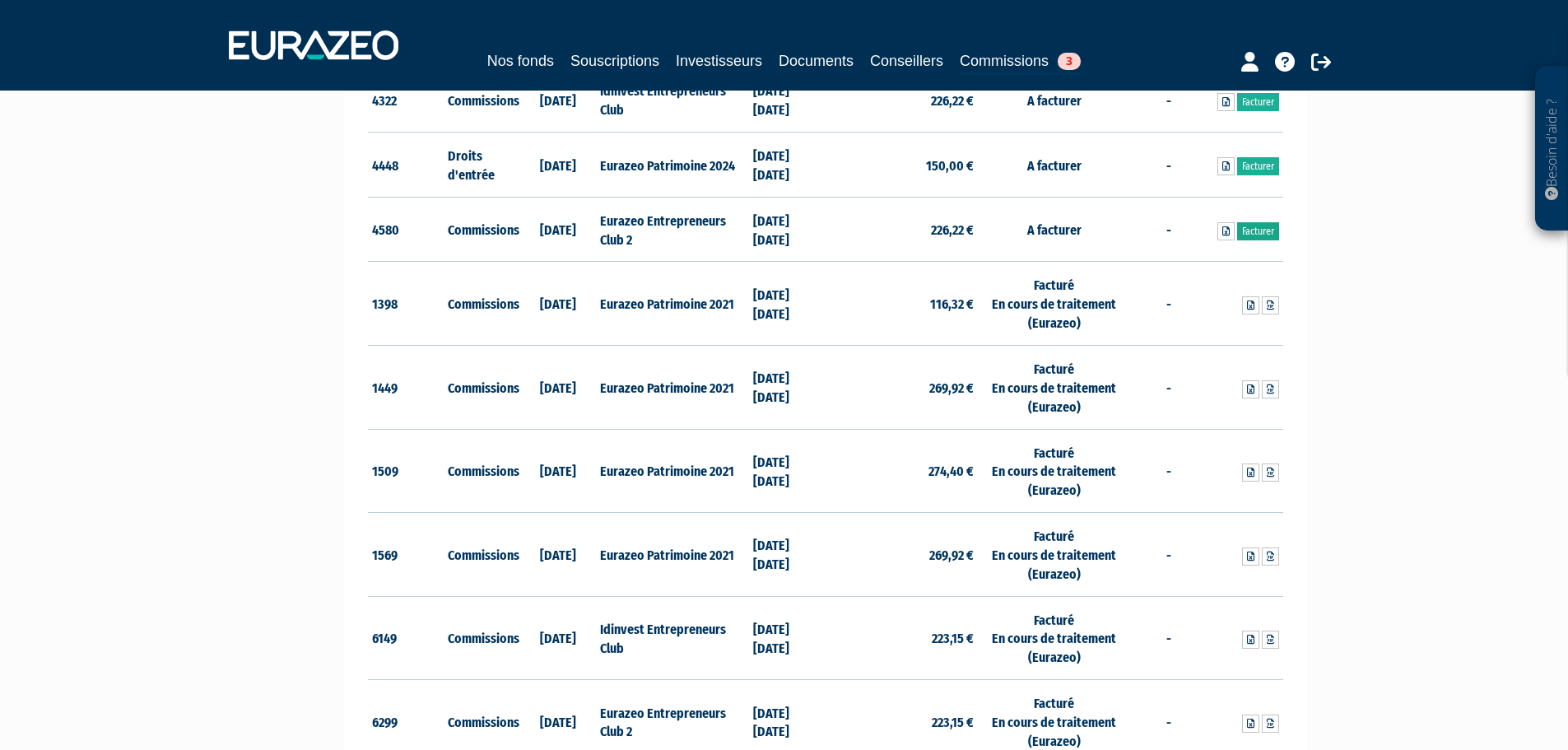
click at [1258, 229] on link "Facturer" at bounding box center [1258, 230] width 42 height 18
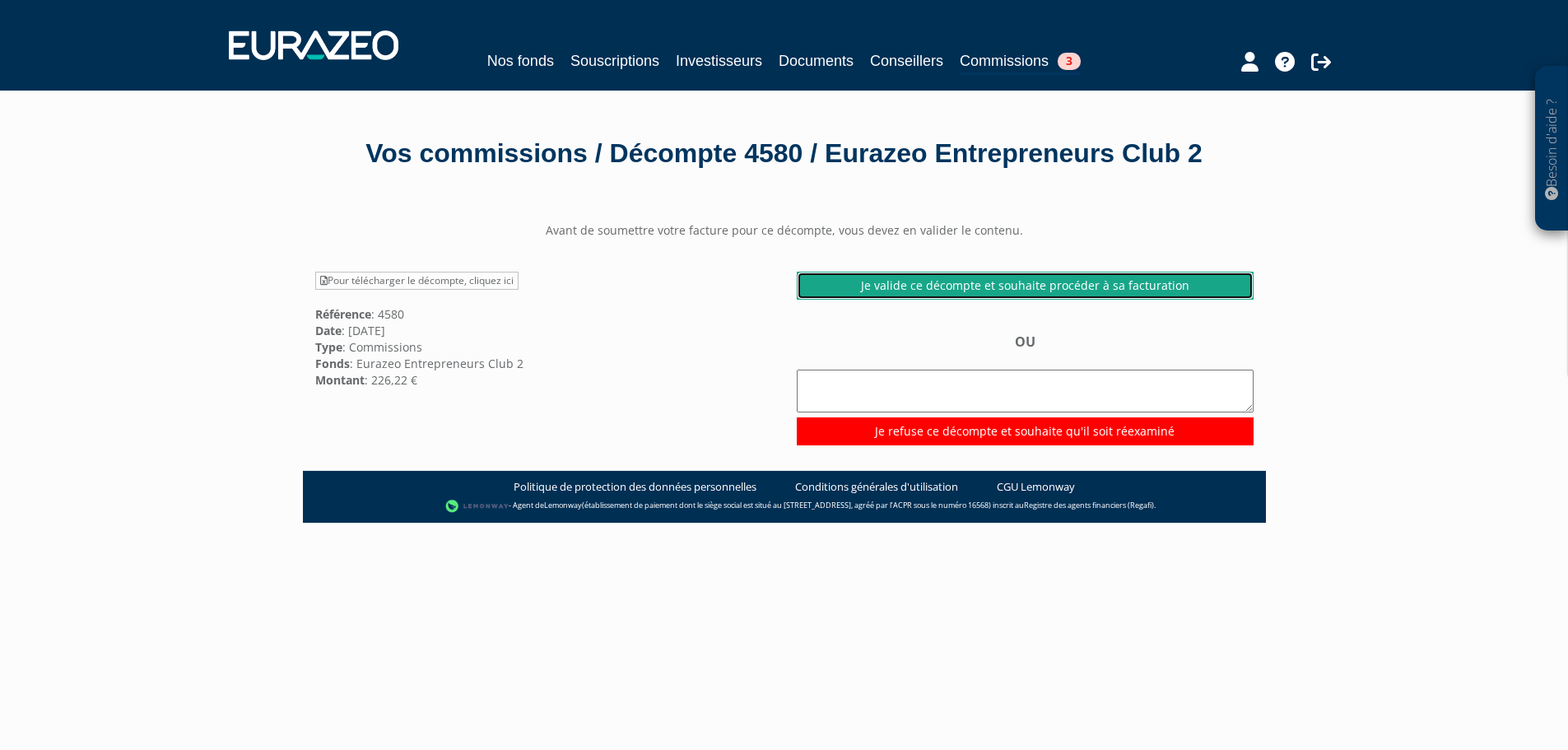
click at [998, 299] on link "Je valide ce décompte et souhaite procéder à sa facturation" at bounding box center [1025, 285] width 457 height 28
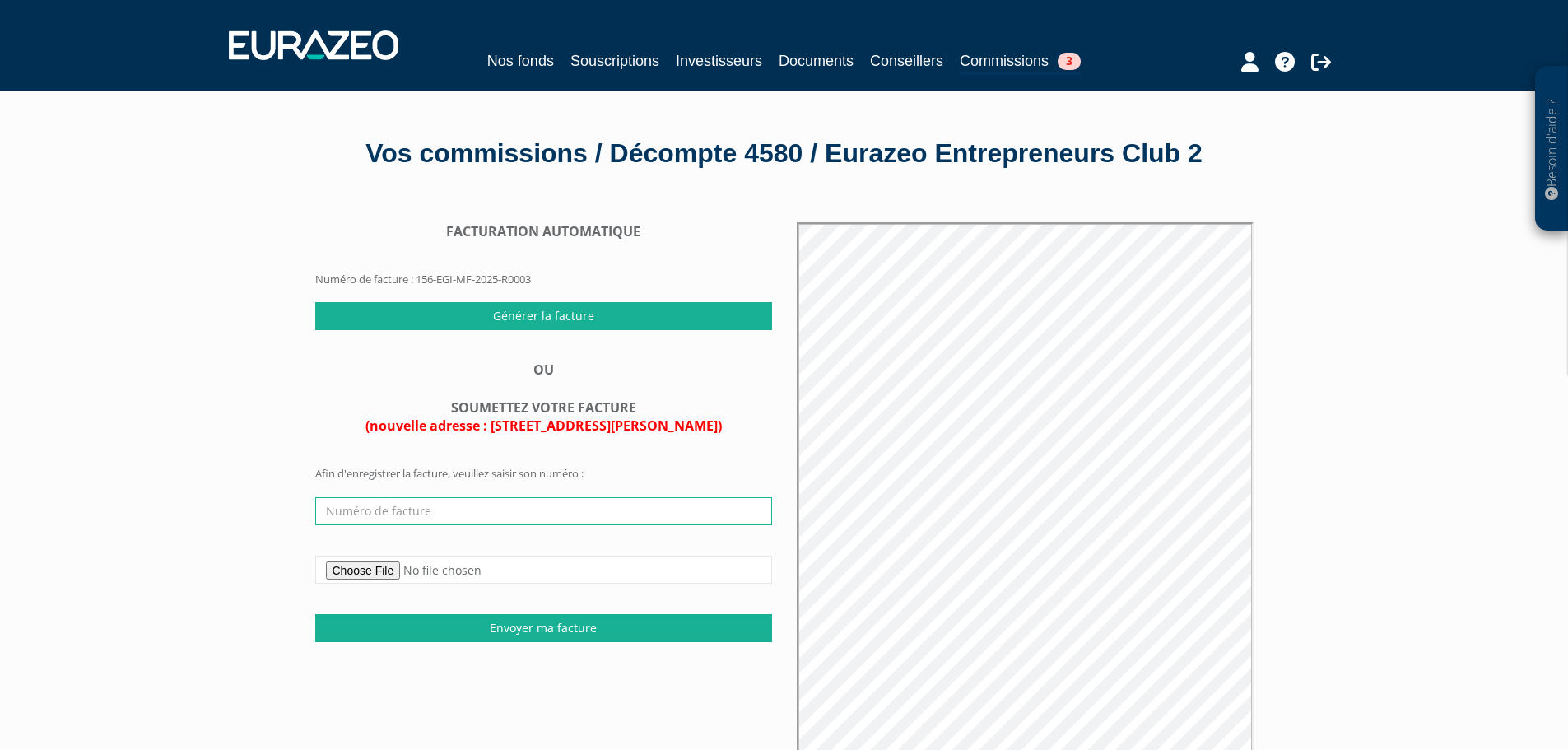
click at [527, 525] on input "text" at bounding box center [543, 510] width 457 height 28
type input "51079494001/2025/08/003"
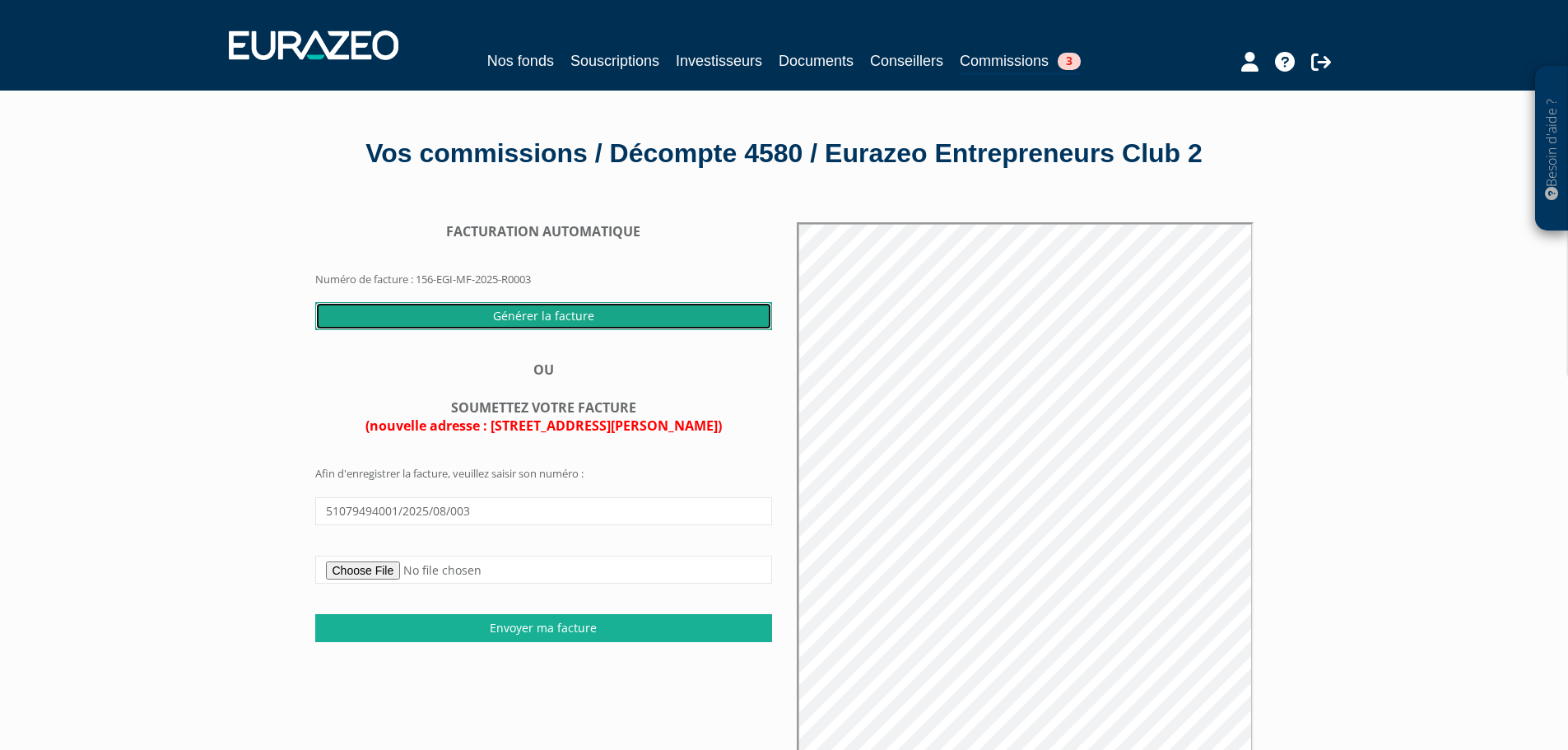
click at [608, 330] on input "Générer la facture" at bounding box center [543, 316] width 457 height 28
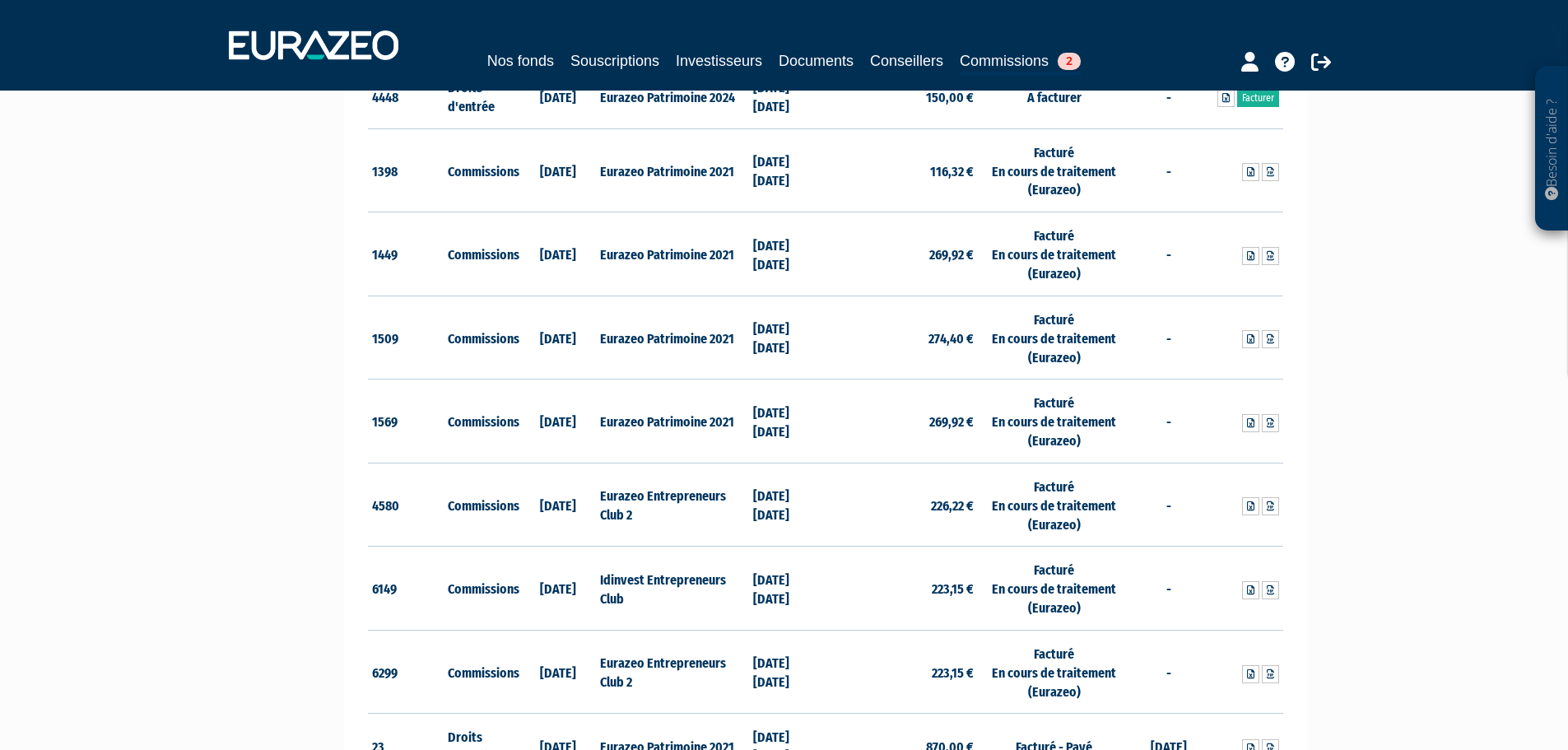
scroll to position [494, 0]
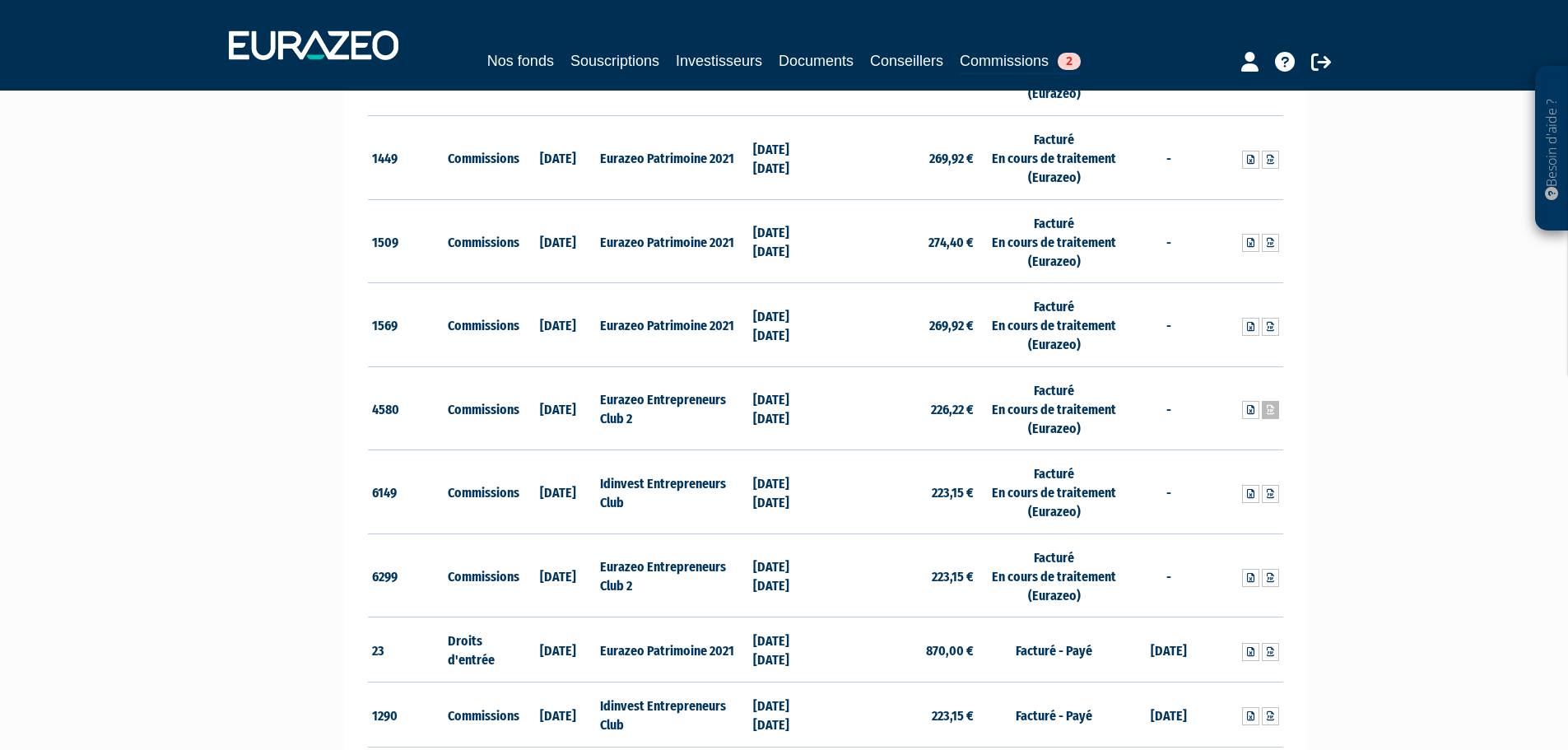
click at [1271, 408] on icon at bounding box center [1270, 410] width 8 height 10
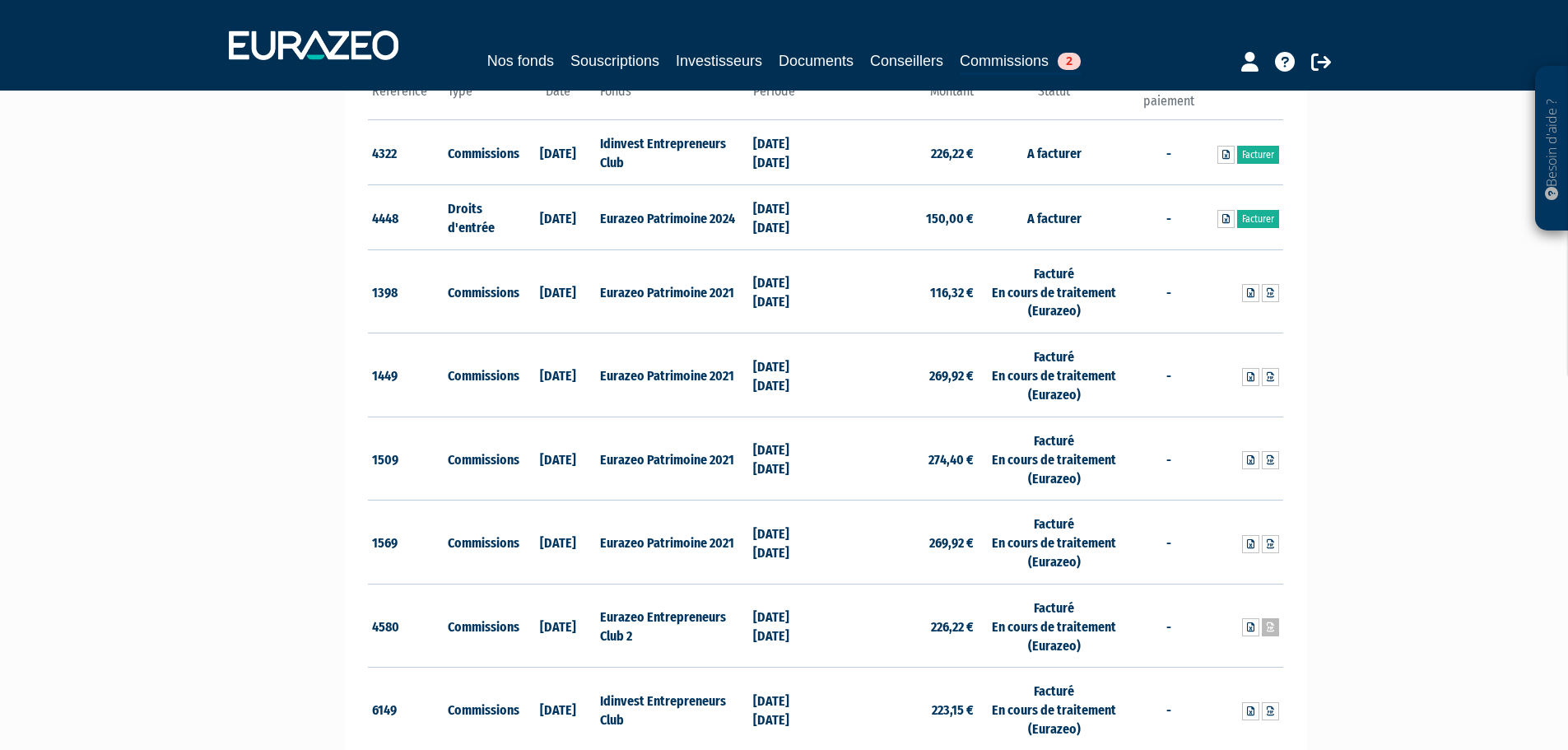
scroll to position [165, 0]
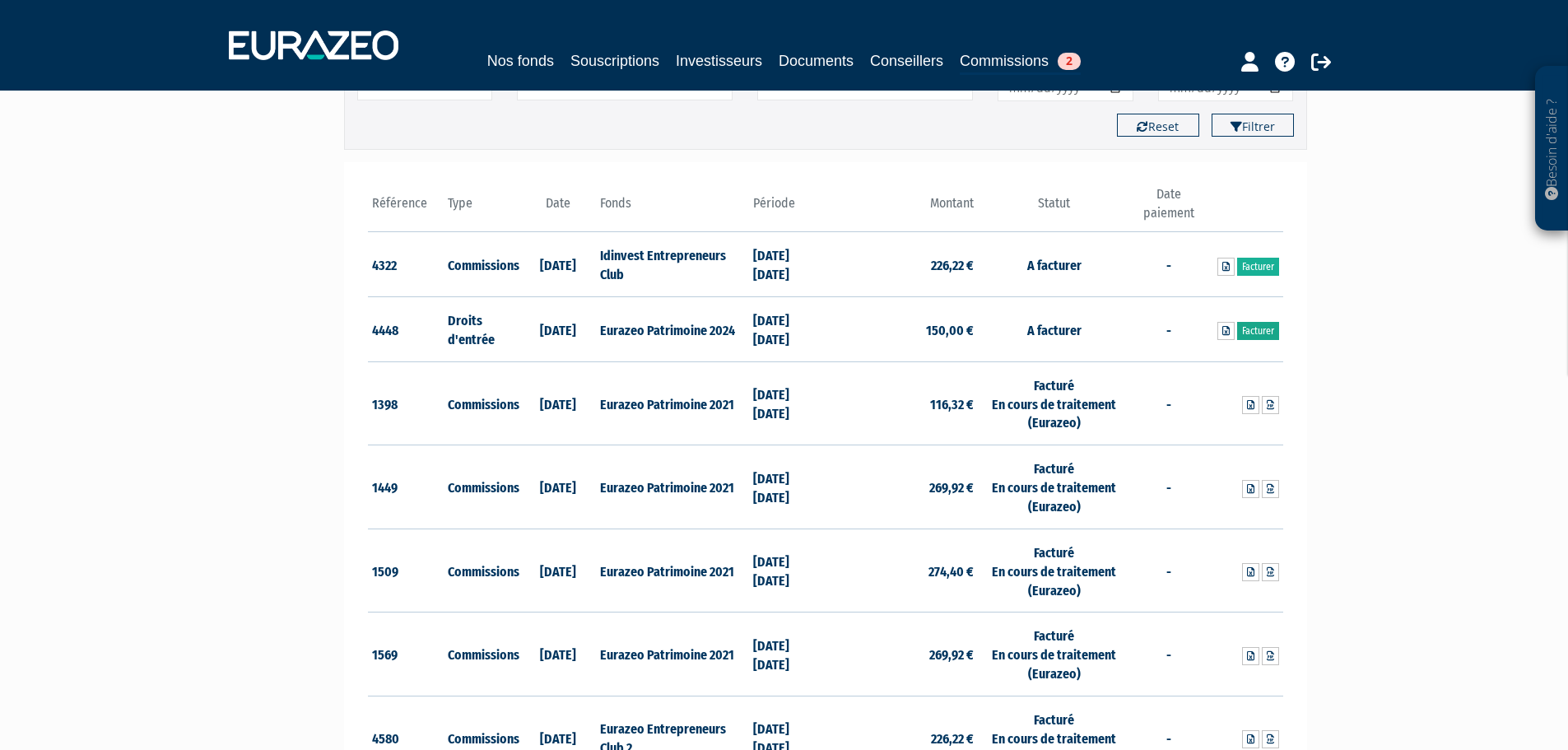
click at [1256, 332] on link "Facturer" at bounding box center [1258, 330] width 42 height 18
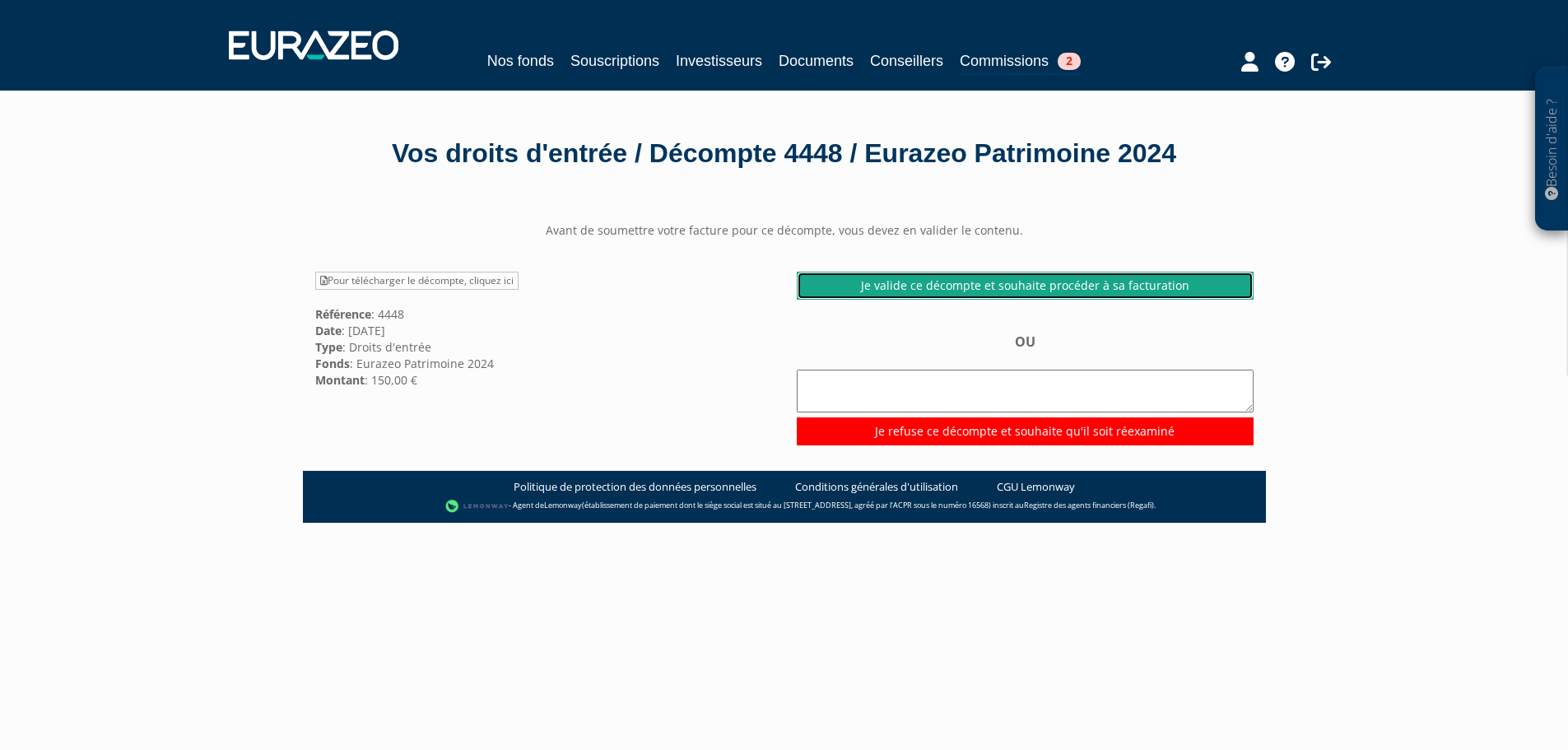
click at [959, 275] on link "Je valide ce décompte et souhaite procéder à sa facturation" at bounding box center [1025, 285] width 457 height 28
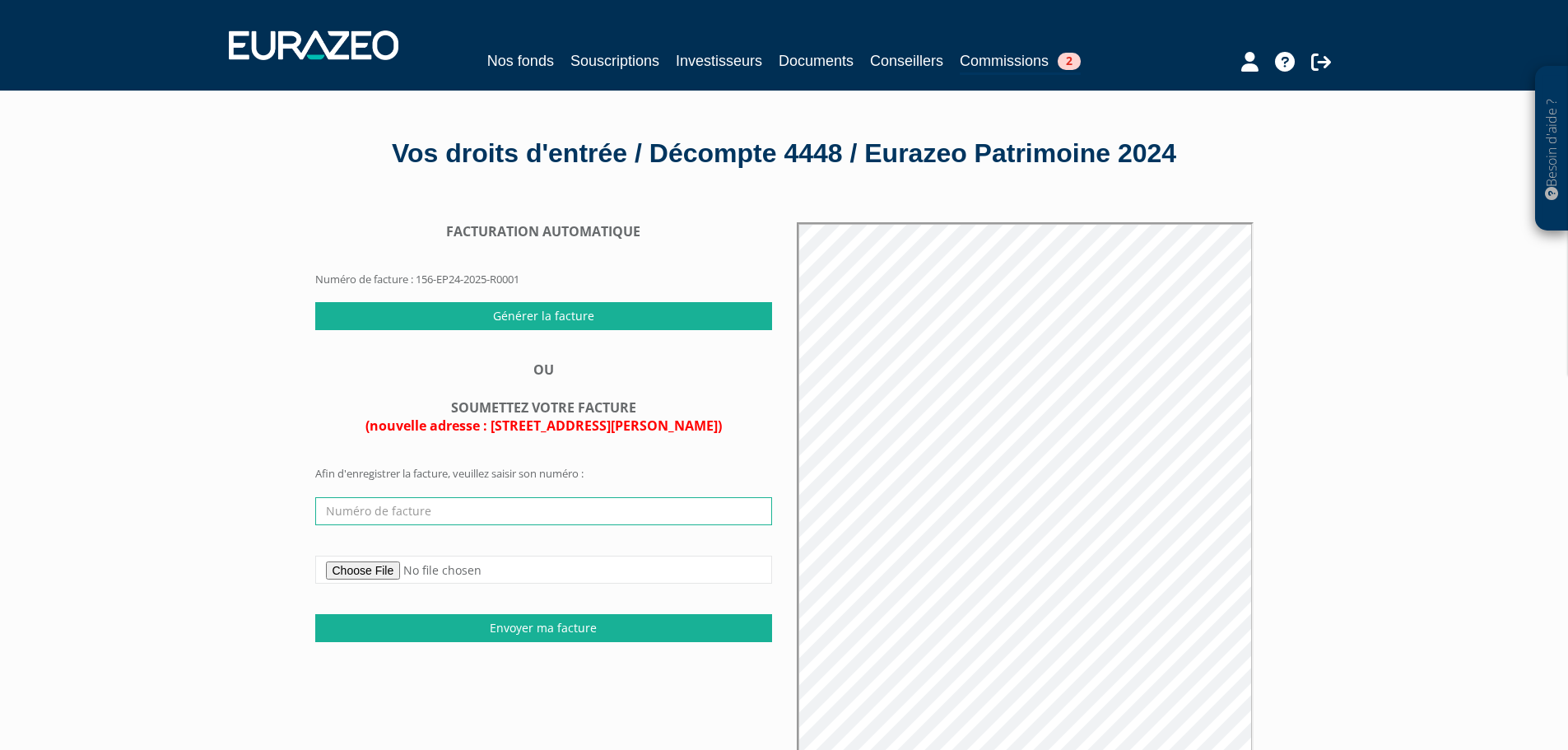
click at [615, 503] on input "text" at bounding box center [543, 510] width 457 height 28
type input "51079494001/2025/08/004"
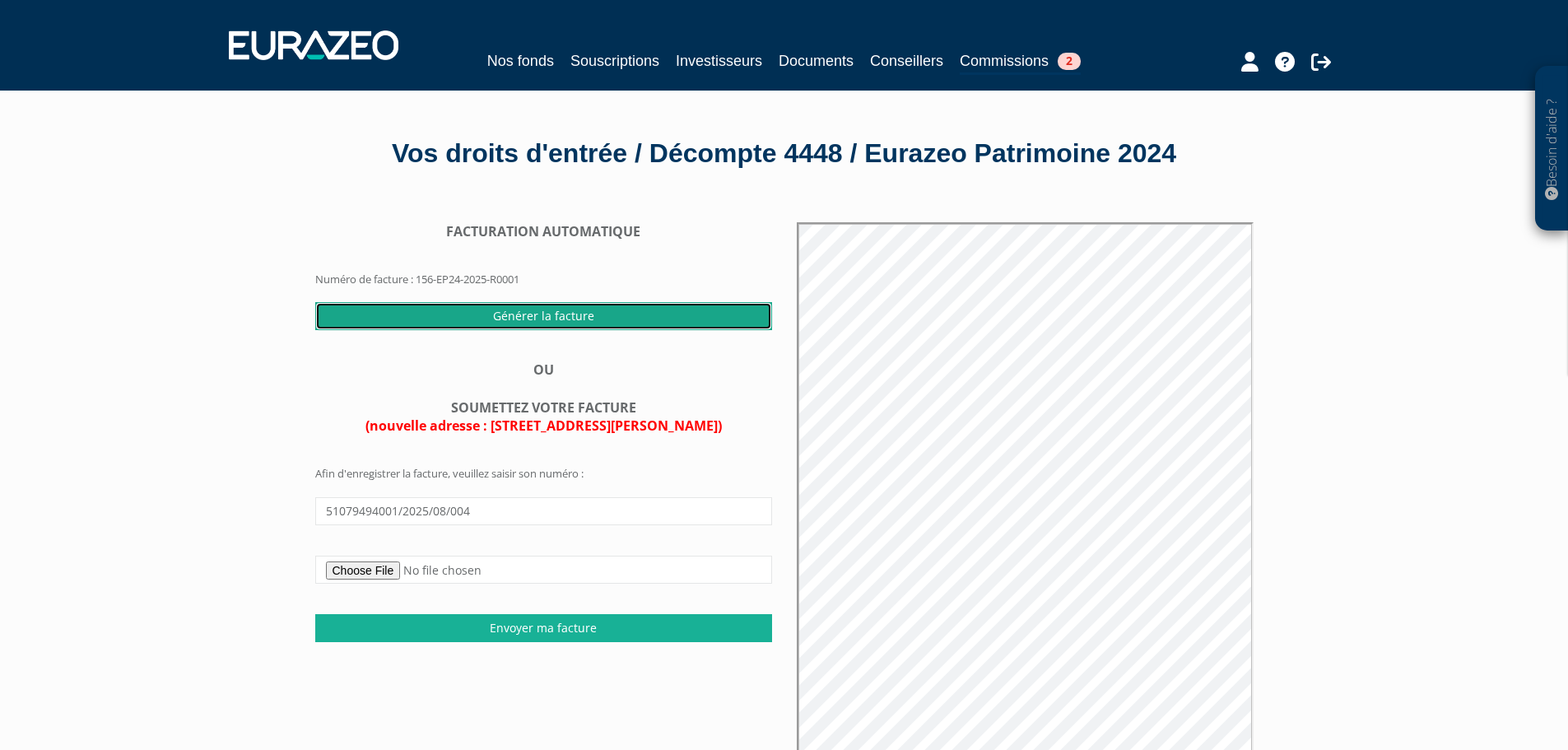
click at [659, 310] on input "Générer la facture" at bounding box center [543, 316] width 457 height 28
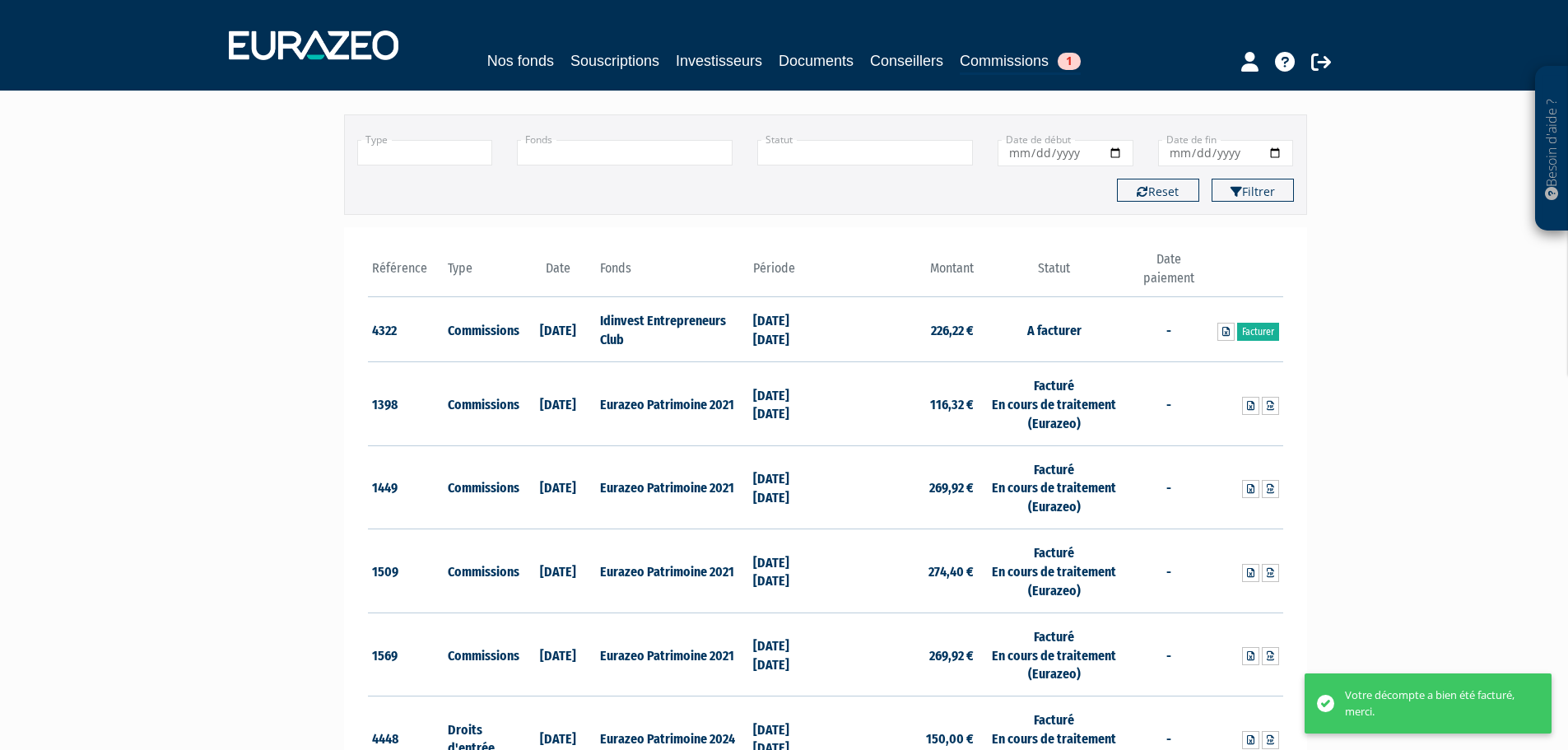
scroll to position [329, 0]
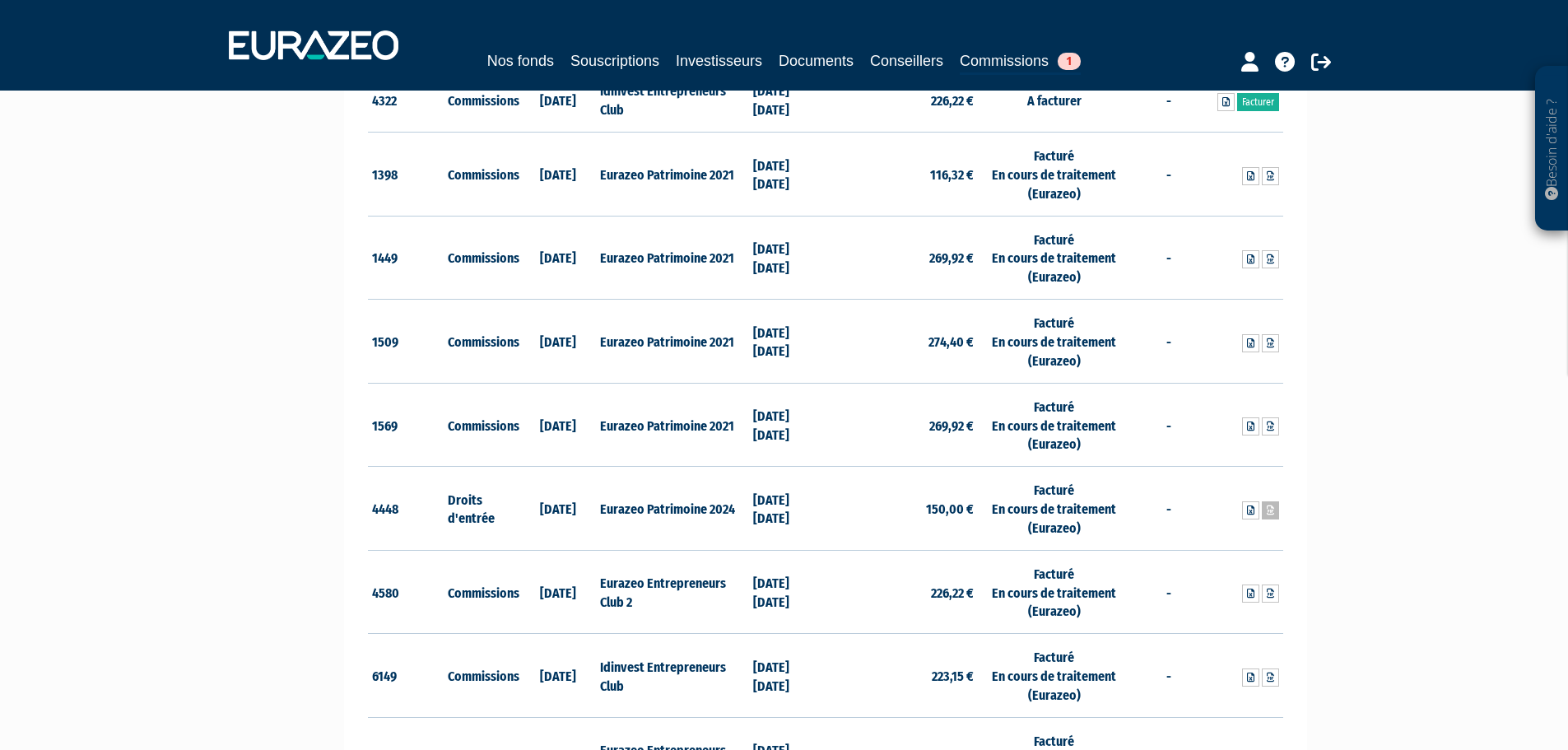
click at [1268, 514] on icon at bounding box center [1270, 510] width 8 height 10
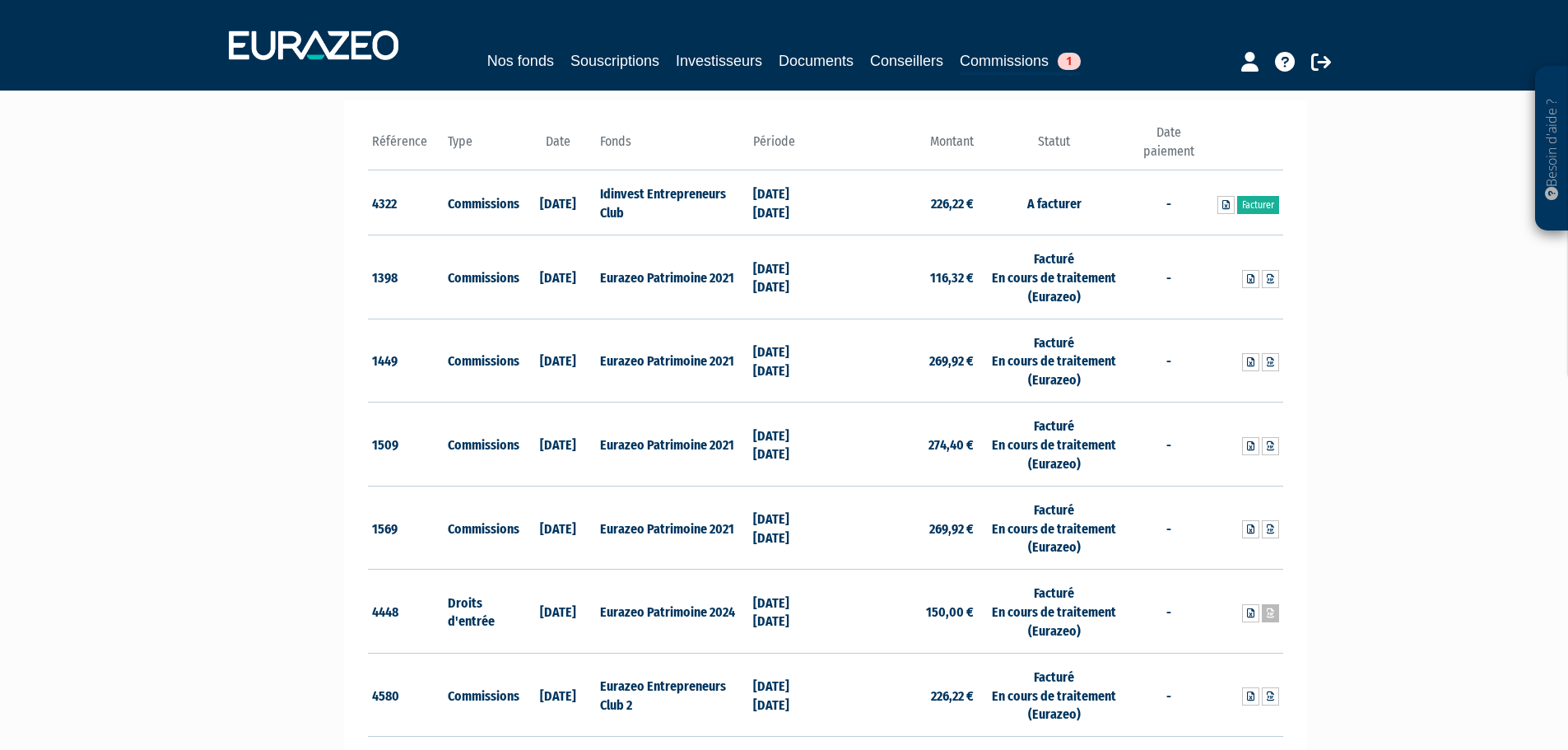
scroll to position [0, 0]
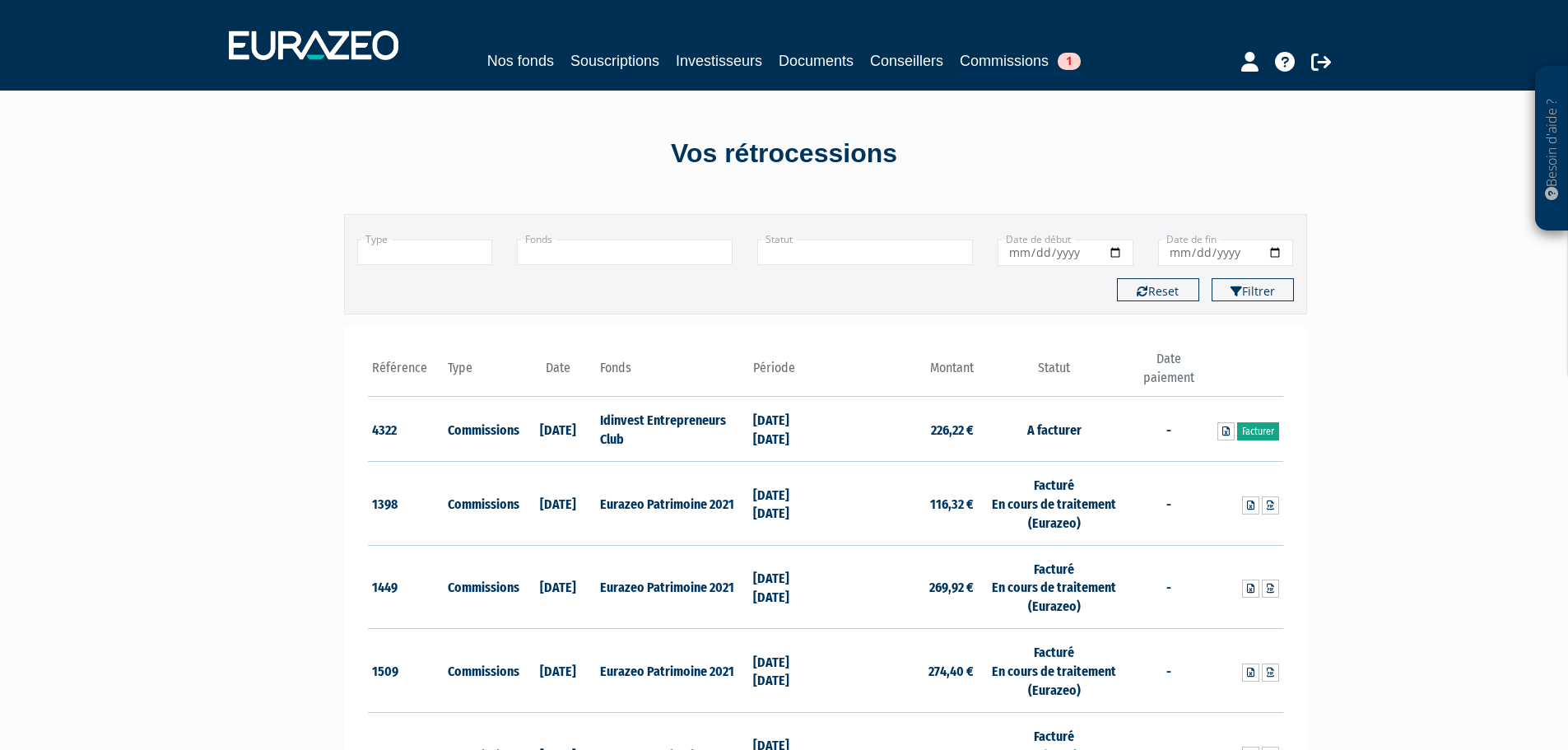
click at [1252, 433] on link "Facturer" at bounding box center [1258, 430] width 42 height 18
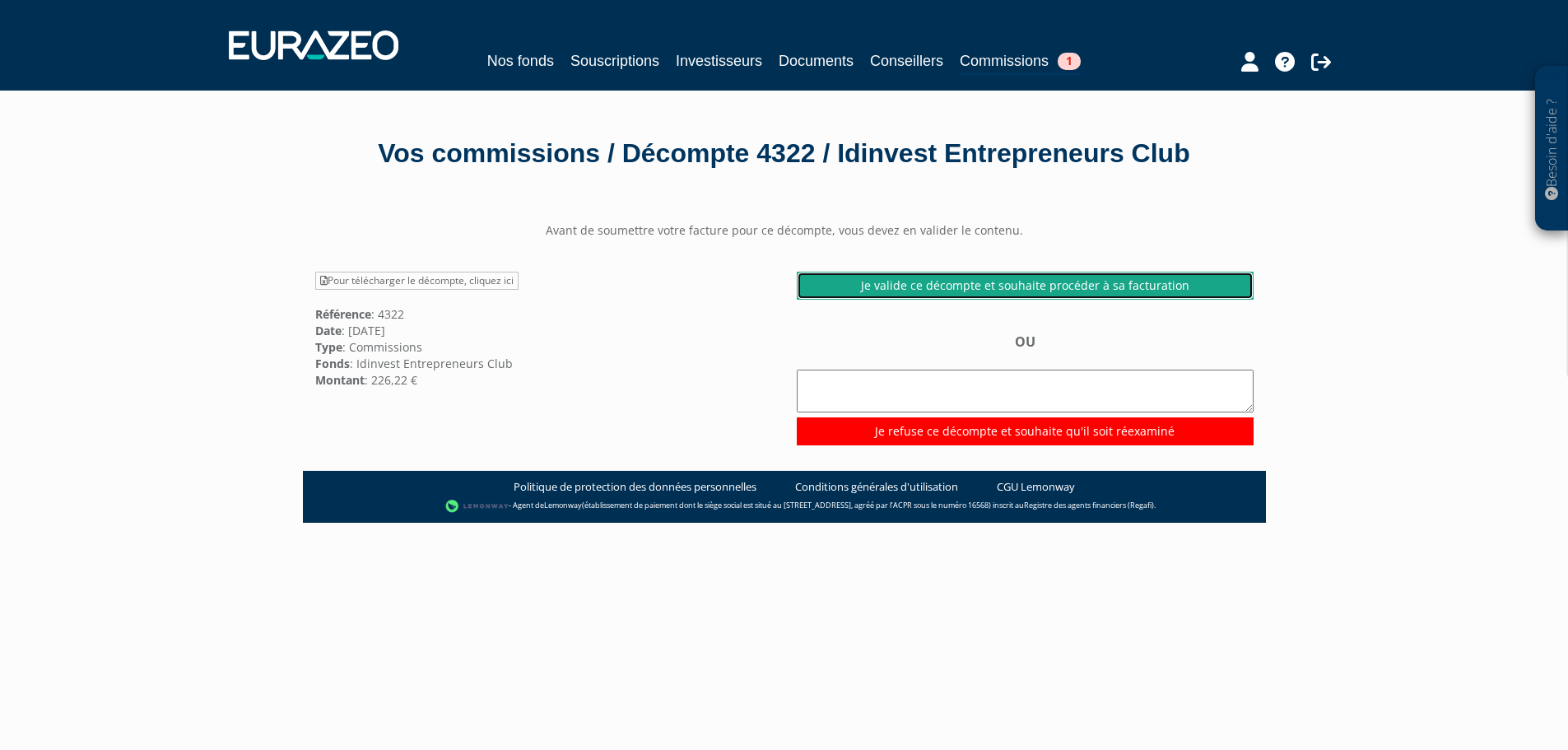
click at [1052, 278] on link "Je valide ce décompte et souhaite procéder à sa facturation" at bounding box center [1025, 285] width 457 height 28
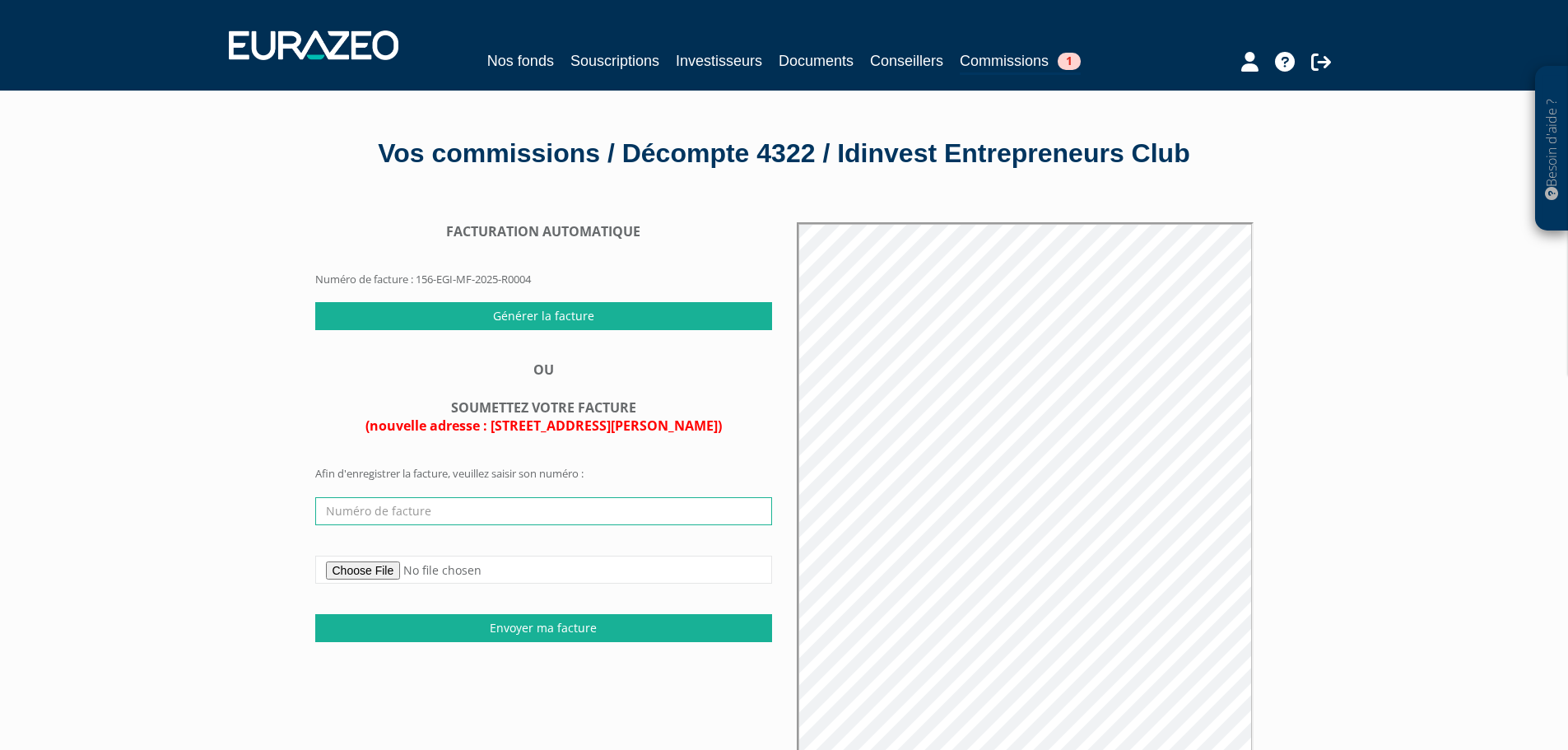
click at [560, 506] on input "text" at bounding box center [543, 510] width 457 height 28
type input "51079494001/2025/08/005"
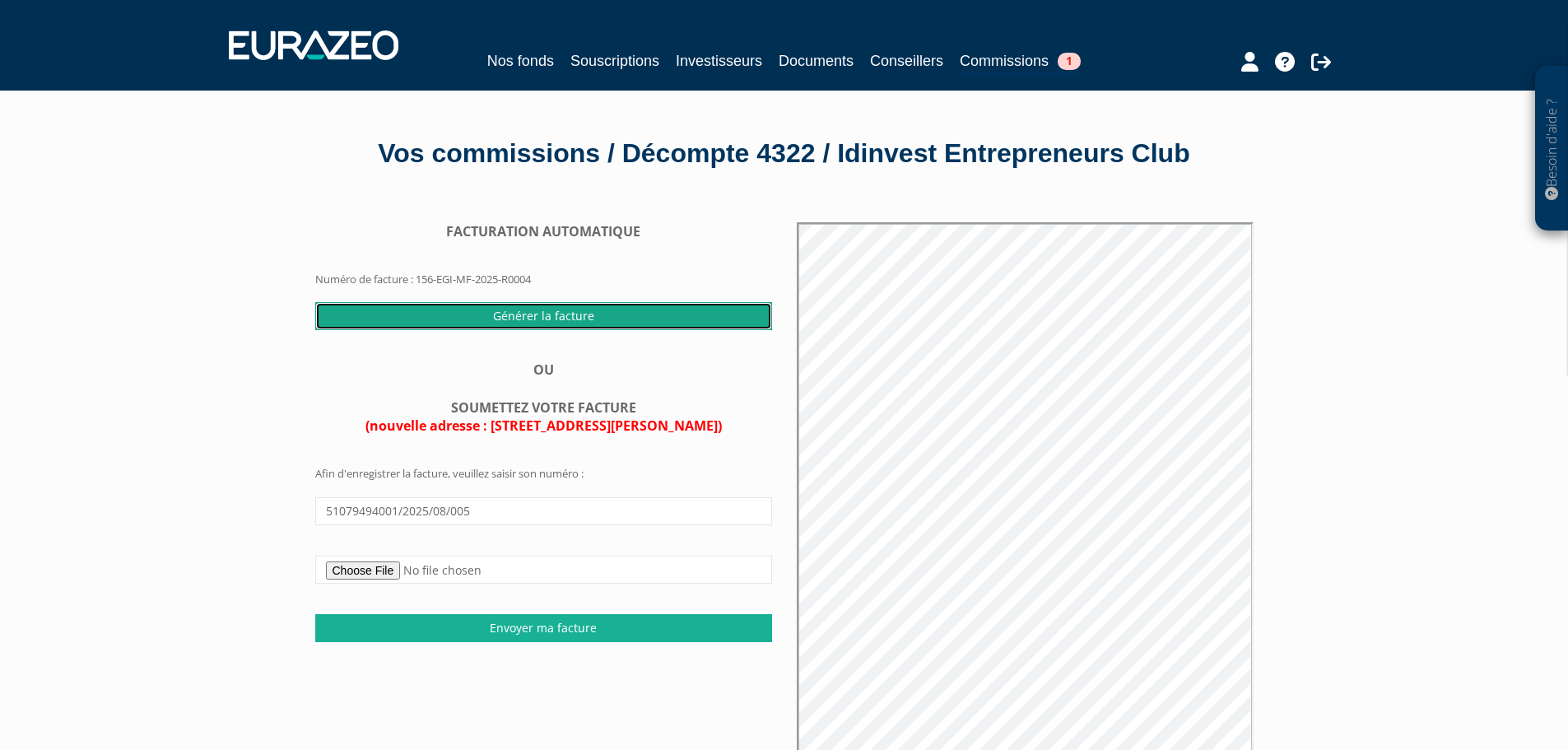
click at [566, 319] on input "Générer la facture" at bounding box center [543, 316] width 457 height 28
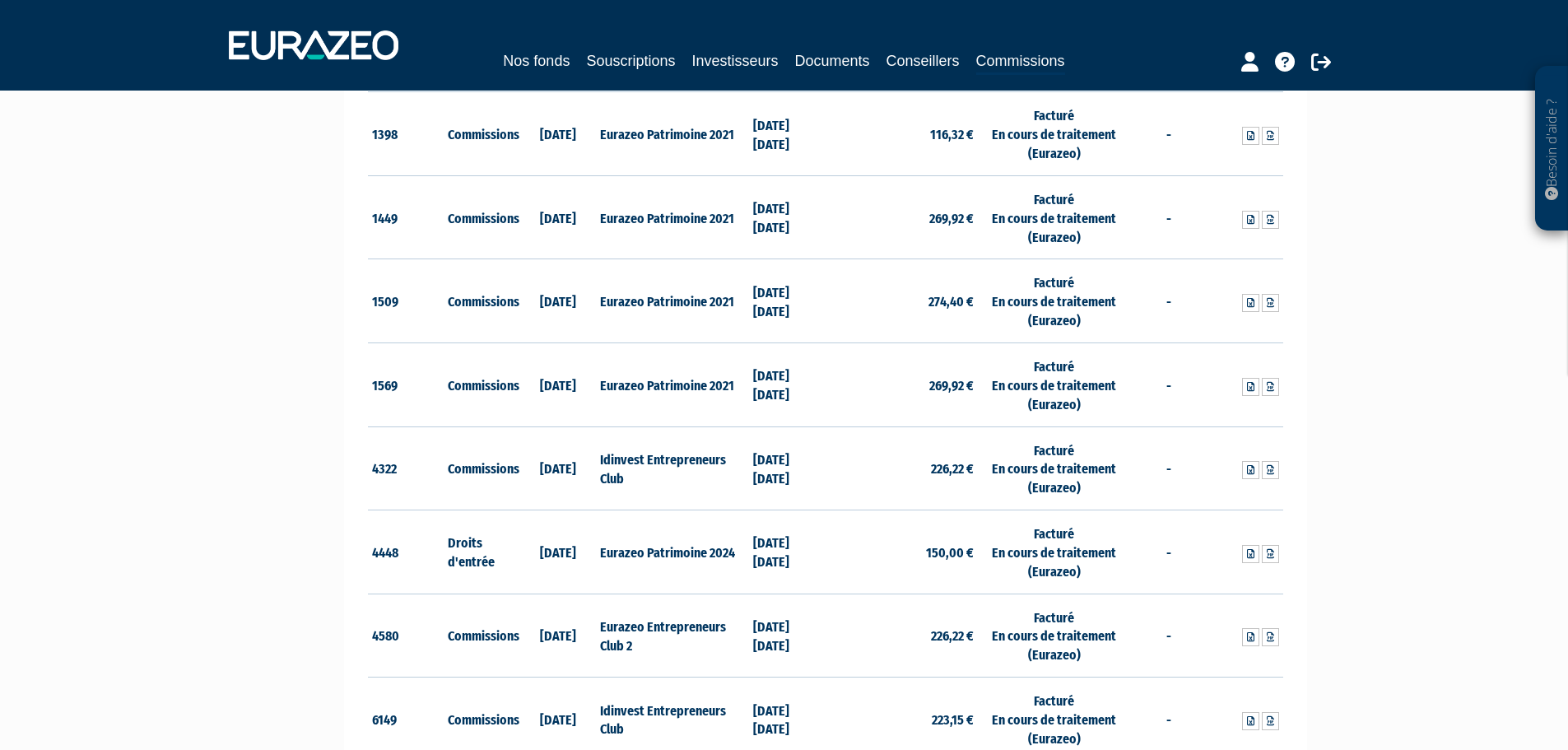
scroll to position [329, 0]
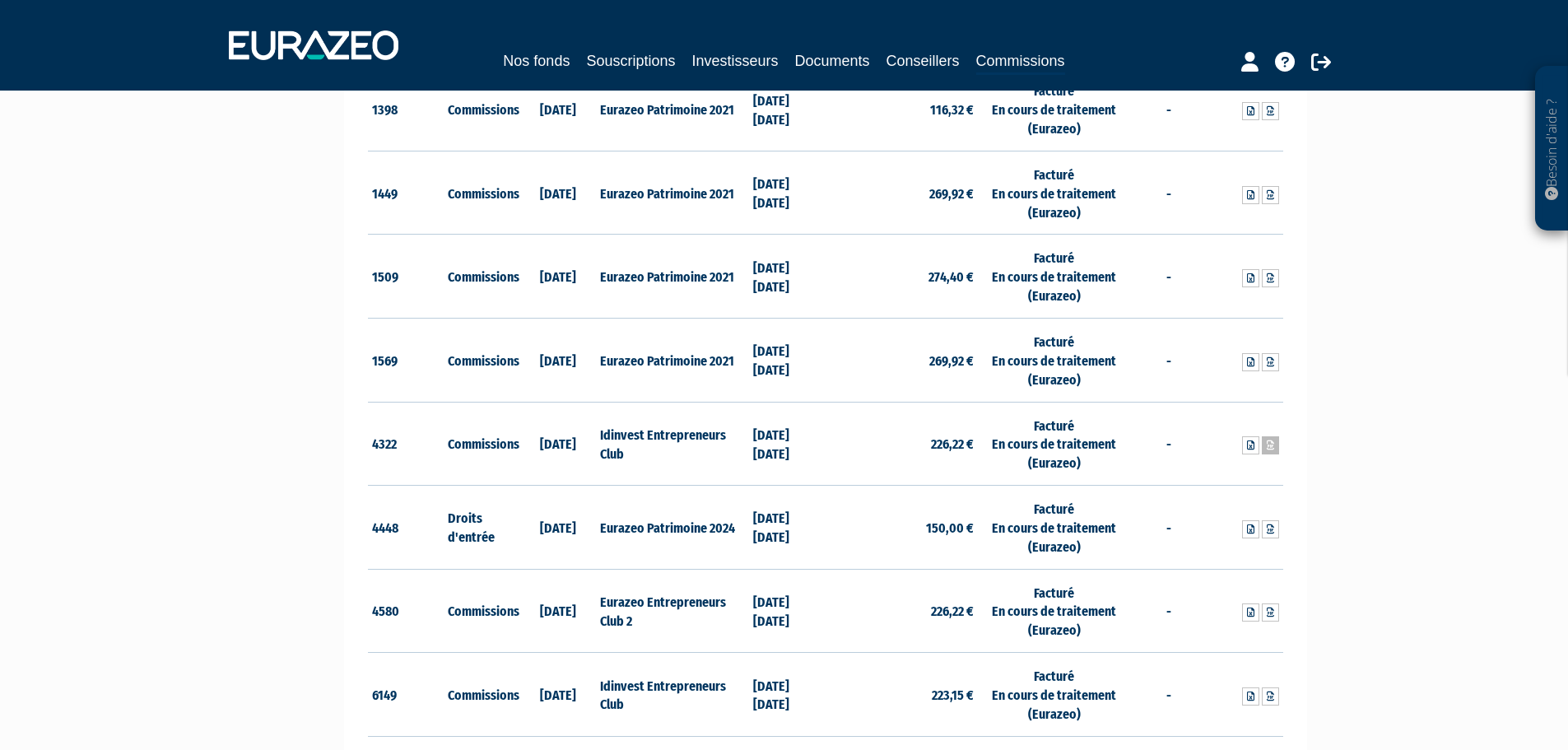
click at [1272, 445] on icon at bounding box center [1270, 445] width 8 height 10
